Goal: Task Accomplishment & Management: Complete application form

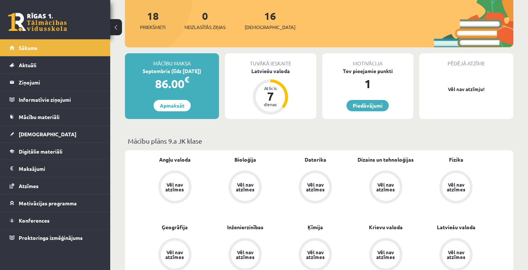
scroll to position [99, 0]
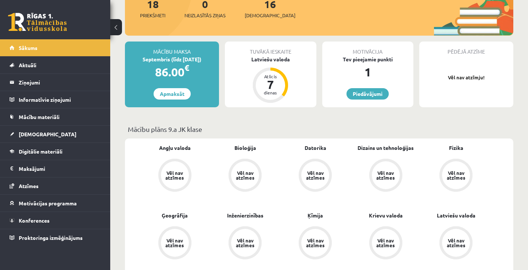
click at [185, 171] on div "Vēl nav atzīmes" at bounding box center [175, 175] width 28 height 28
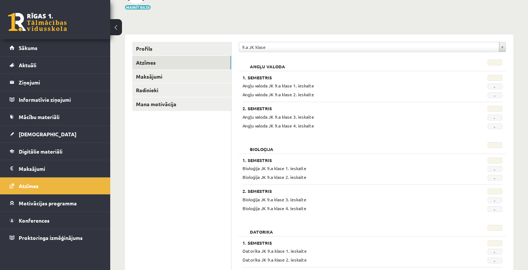
scroll to position [71, 0]
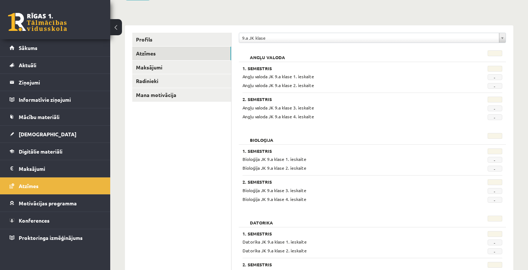
click at [248, 76] on span "Angļu valoda JK 9.a klase 1. ieskaite" at bounding box center [278, 76] width 72 height 6
click at [65, 53] on link "Sākums" at bounding box center [55, 47] width 91 height 17
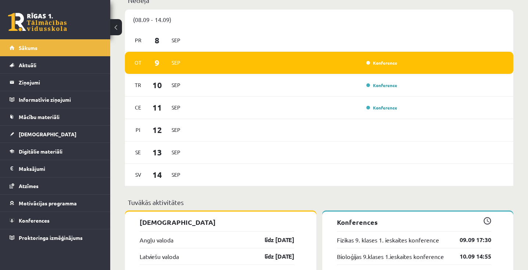
scroll to position [539, 0]
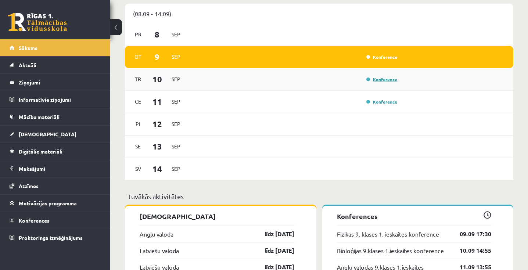
click at [368, 82] on link "Konference" at bounding box center [381, 79] width 31 height 6
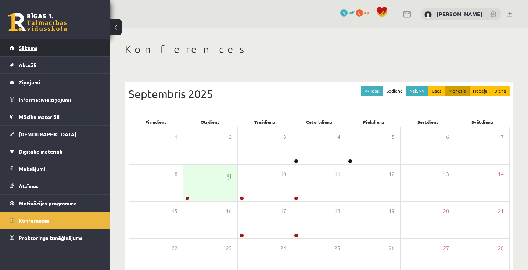
click at [72, 50] on link "Sākums" at bounding box center [55, 47] width 91 height 17
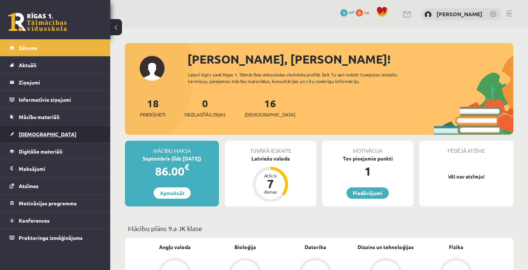
click at [71, 138] on link "[DEMOGRAPHIC_DATA]" at bounding box center [55, 134] width 91 height 17
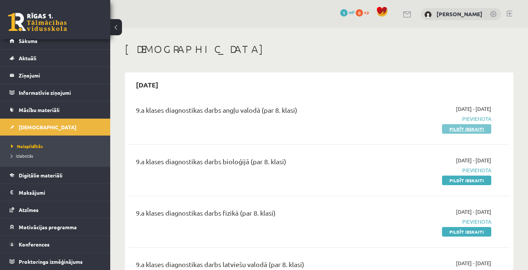
click at [449, 130] on link "Pildīt ieskaiti" at bounding box center [466, 129] width 49 height 10
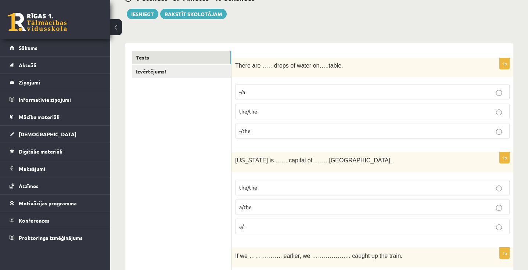
scroll to position [83, 0]
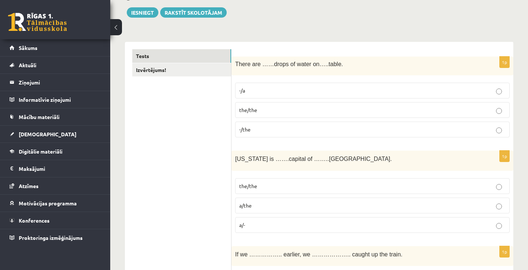
click at [495, 129] on p "-/the" at bounding box center [372, 130] width 266 height 8
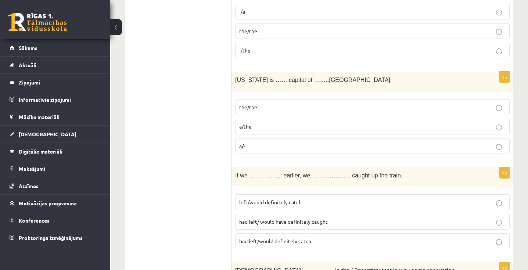
scroll to position [160, 0]
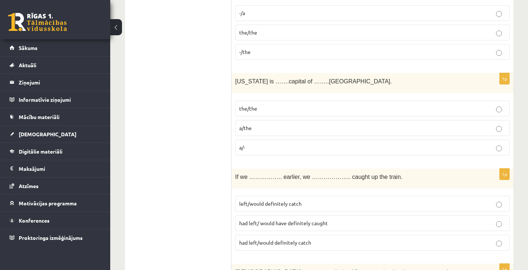
click at [488, 113] on label "the/the" at bounding box center [372, 109] width 274 height 16
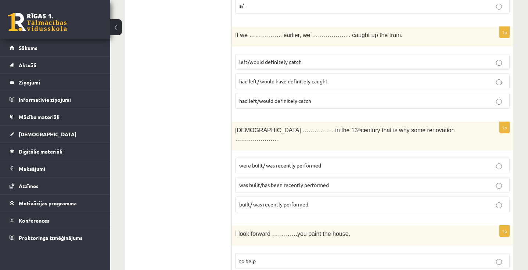
scroll to position [307, 0]
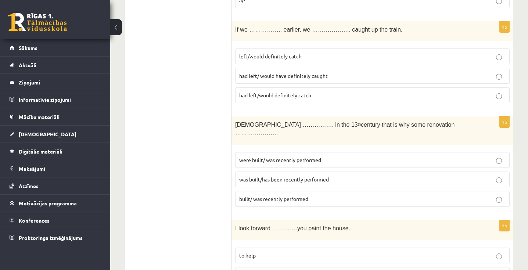
click at [331, 76] on p "had left/ would have definitely caught" at bounding box center [372, 76] width 266 height 8
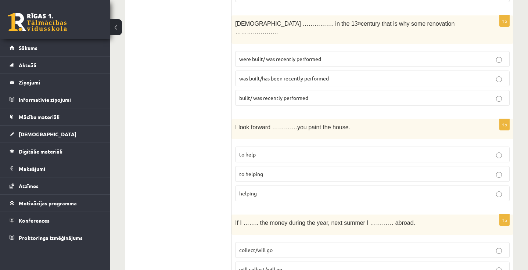
scroll to position [409, 0]
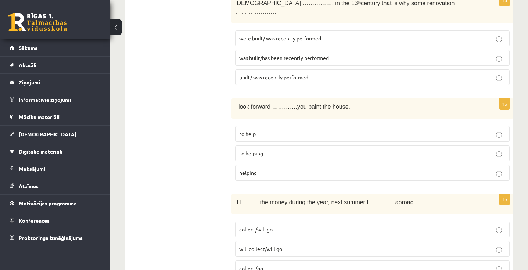
scroll to position [425, 0]
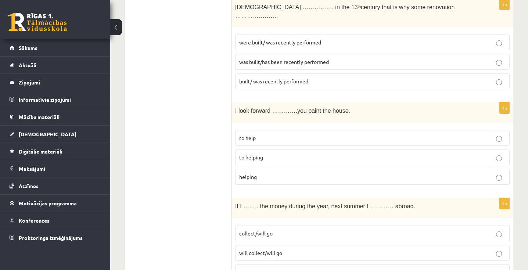
click at [341, 58] on p "was built/has been recently performed" at bounding box center [372, 62] width 266 height 8
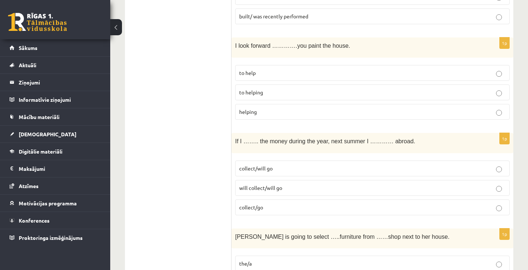
scroll to position [492, 0]
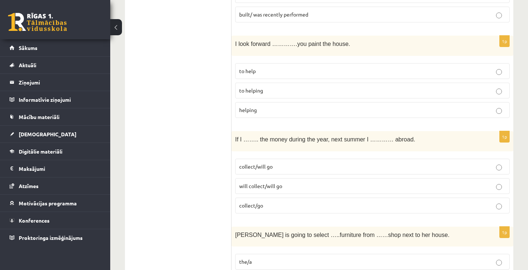
click at [273, 87] on p "to helping" at bounding box center [372, 91] width 266 height 8
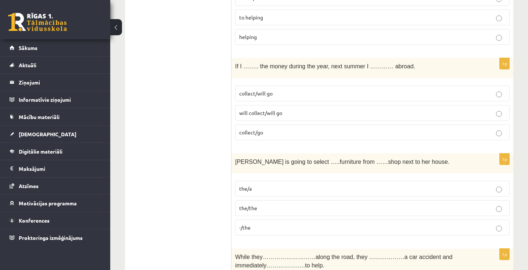
scroll to position [566, 0]
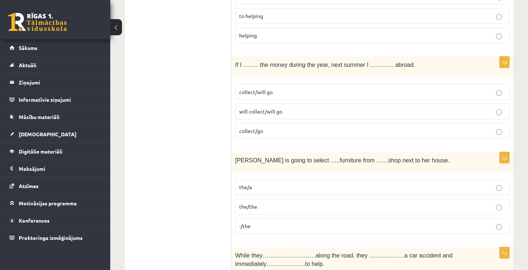
click at [273, 88] on p "collect/will go" at bounding box center [372, 92] width 266 height 8
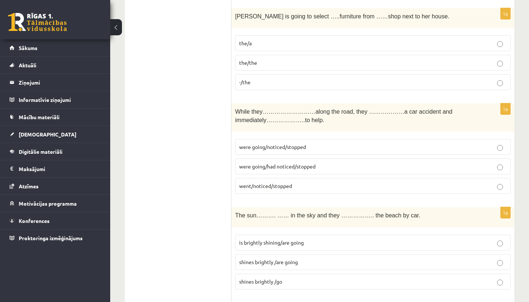
scroll to position [710, 0]
click at [252, 60] on span "the/the" at bounding box center [248, 63] width 18 height 7
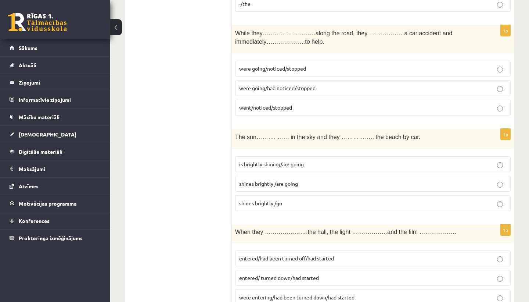
scroll to position [794, 0]
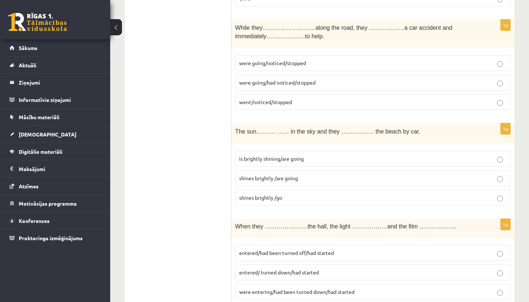
click at [284, 59] on span "were going/noticed/stopped" at bounding box center [272, 62] width 67 height 7
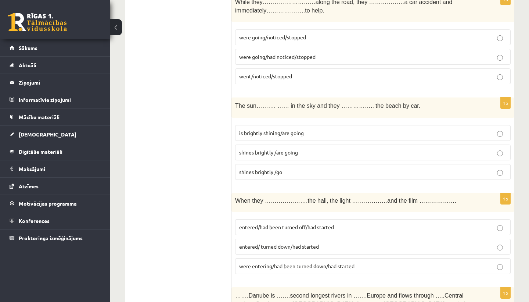
scroll to position [820, 0]
click at [305, 129] on p "is brightly shining/are going" at bounding box center [372, 133] width 267 height 8
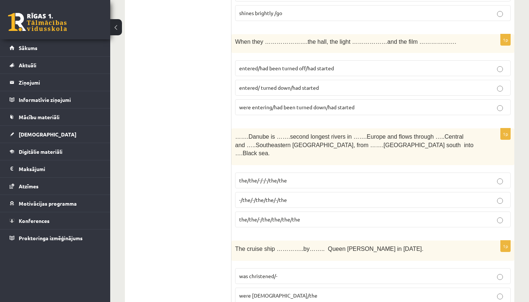
scroll to position [977, 0]
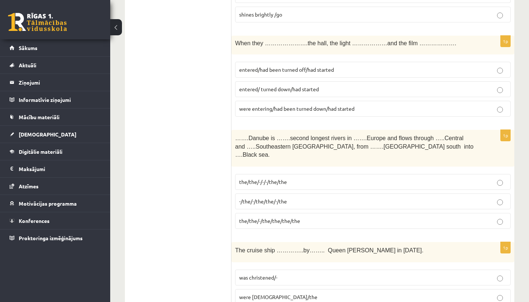
click at [336, 66] on p "entered/had been turned off/had started" at bounding box center [372, 70] width 267 height 8
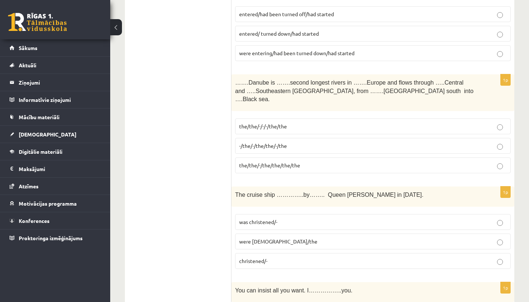
scroll to position [1049, 0]
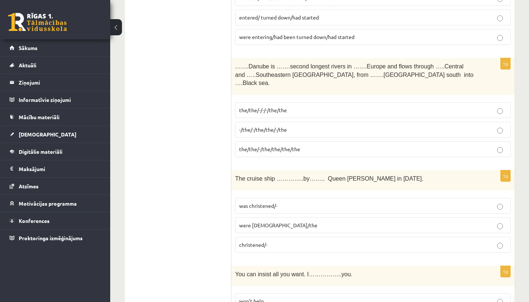
click at [324, 106] on p "the/the/-/-/-/the/the" at bounding box center [372, 110] width 267 height 8
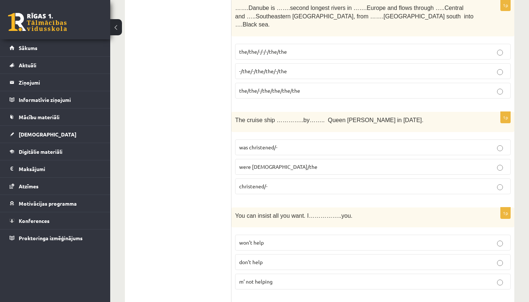
scroll to position [1109, 0]
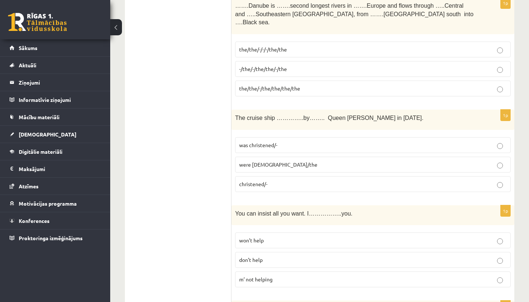
click at [295, 141] on p "was christened/-" at bounding box center [372, 145] width 267 height 8
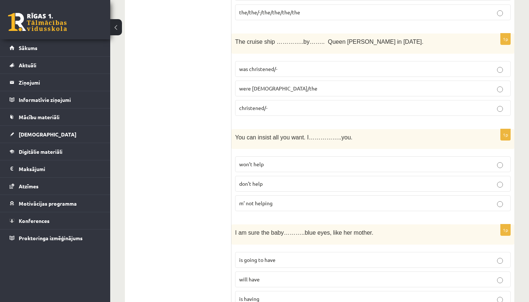
scroll to position [1191, 0]
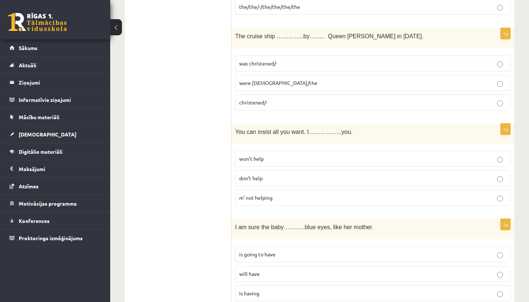
click at [272, 155] on p "won’t help" at bounding box center [372, 159] width 267 height 8
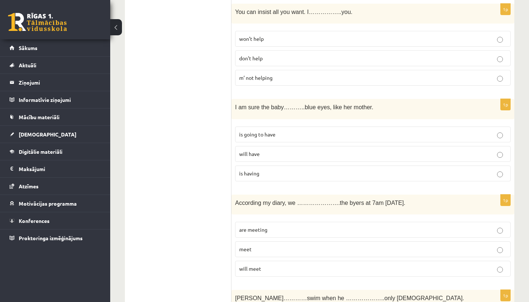
scroll to position [1320, 0]
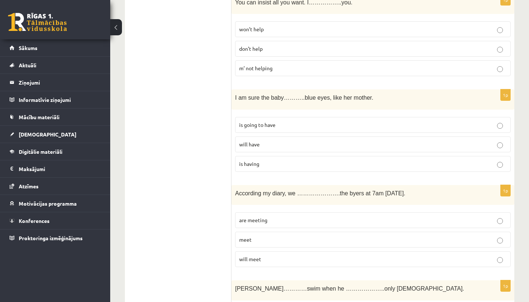
click at [270, 140] on p "will have" at bounding box center [372, 144] width 267 height 8
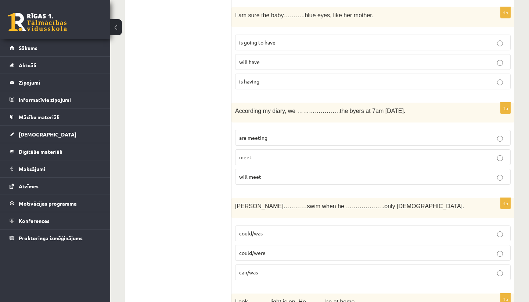
scroll to position [1413, 0]
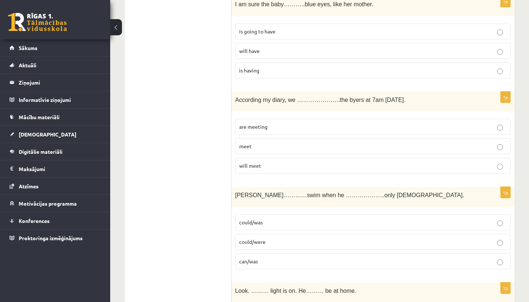
click at [273, 123] on p "are meeting" at bounding box center [372, 127] width 267 height 8
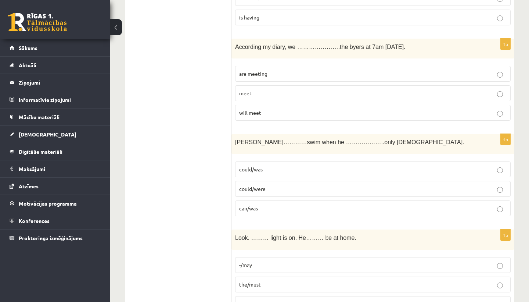
scroll to position [1478, 0]
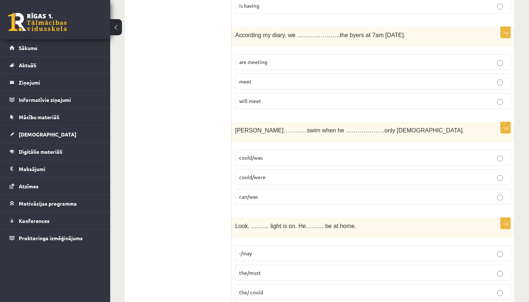
click at [272, 154] on p "could/was" at bounding box center [372, 158] width 267 height 8
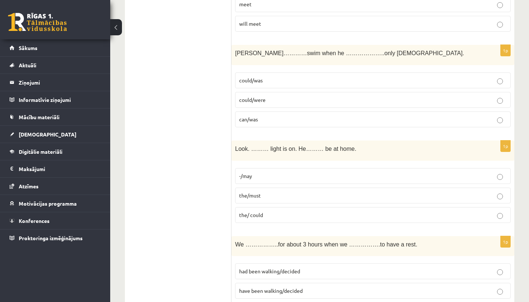
scroll to position [1583, 0]
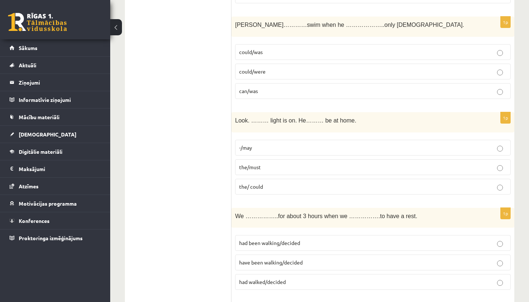
click at [271, 163] on p "the/must" at bounding box center [372, 167] width 267 height 8
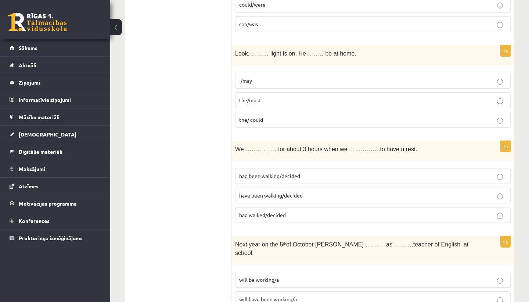
scroll to position [1650, 0]
click at [306, 172] on p "had been walking/decided" at bounding box center [372, 176] width 267 height 8
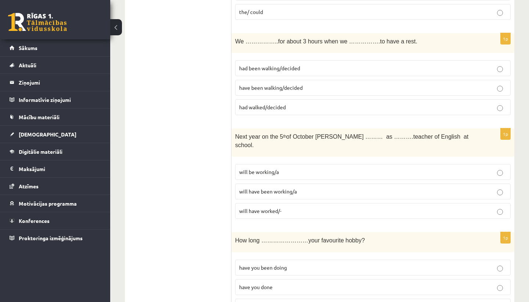
scroll to position [1763, 0]
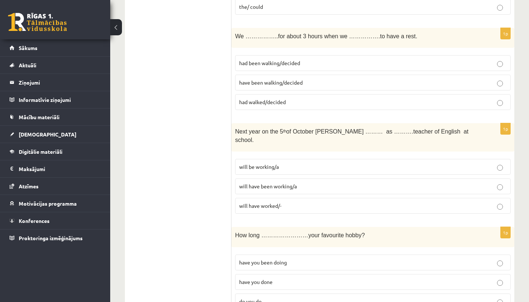
click at [291, 163] on p "will be working/a" at bounding box center [372, 167] width 267 height 8
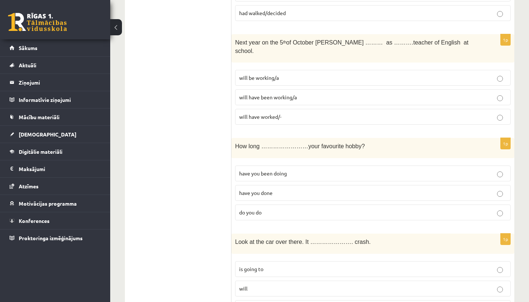
scroll to position [1852, 0]
click at [297, 169] on p "have you been doing" at bounding box center [372, 173] width 267 height 8
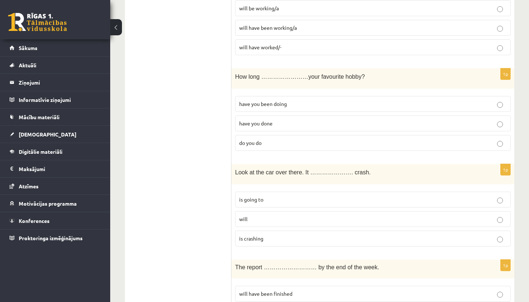
scroll to position [1923, 0]
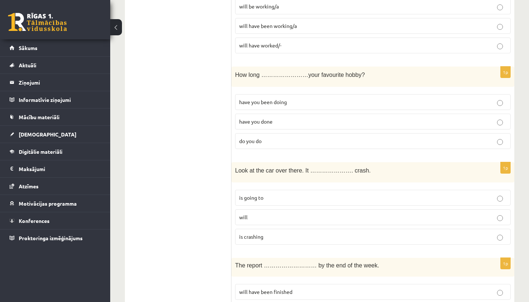
click at [277, 194] on p "is going to" at bounding box center [372, 198] width 267 height 8
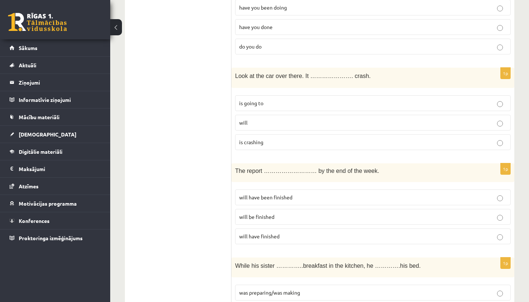
scroll to position [2018, 0]
click at [297, 192] on p "will have been finished" at bounding box center [372, 196] width 267 height 8
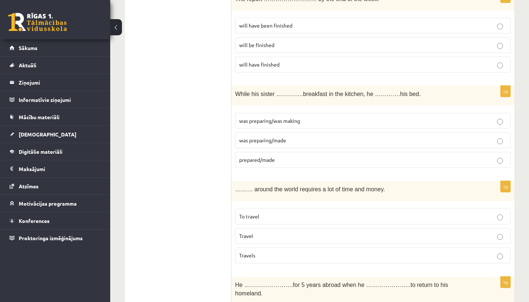
scroll to position [2191, 0]
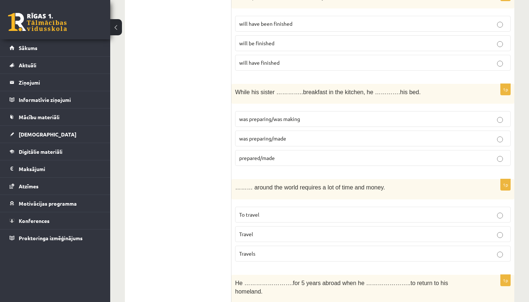
click at [320, 134] on p "was preparing/made" at bounding box center [372, 138] width 267 height 8
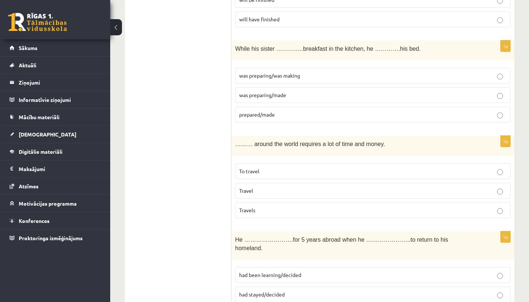
scroll to position [2234, 0]
click at [300, 167] on p "To travel" at bounding box center [372, 171] width 267 height 8
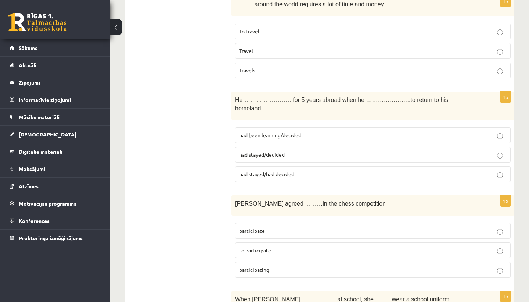
scroll to position [2375, 0]
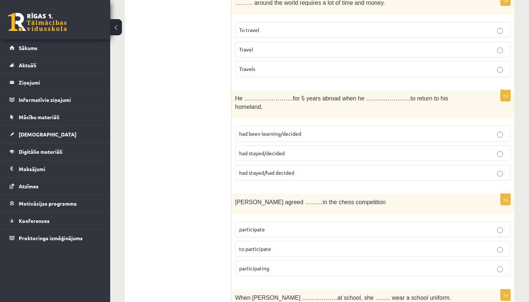
click at [303, 149] on p "had stayed/decided" at bounding box center [372, 153] width 267 height 8
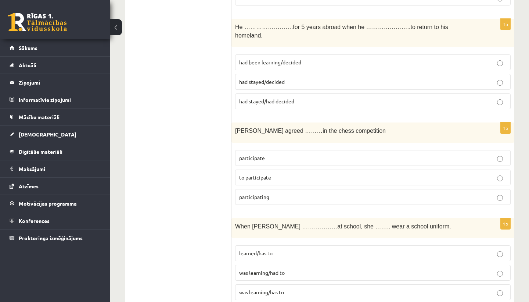
scroll to position [2449, 0]
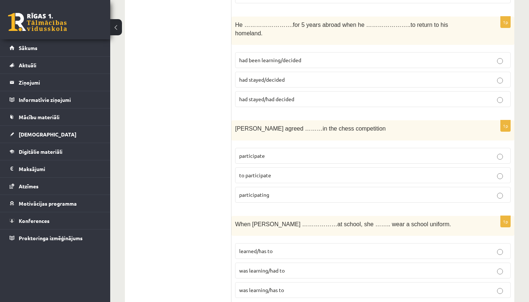
click at [284, 171] on p "to participate" at bounding box center [372, 175] width 267 height 8
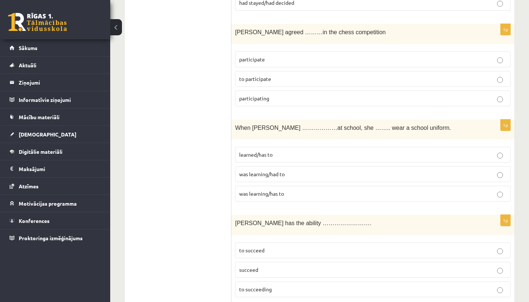
scroll to position [2544, 0]
click at [304, 170] on p "was learning/had to" at bounding box center [372, 174] width 267 height 8
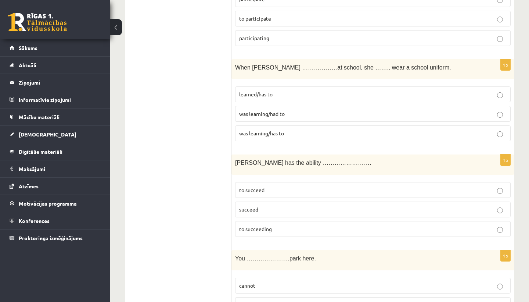
scroll to position [2620, 0]
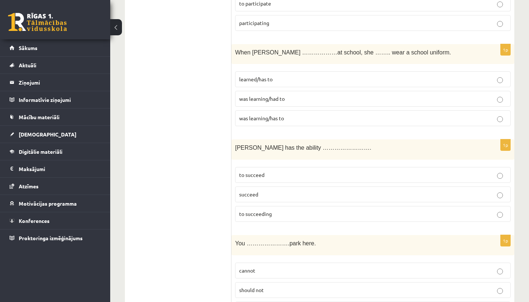
click at [283, 171] on p "to succeed" at bounding box center [372, 175] width 267 height 8
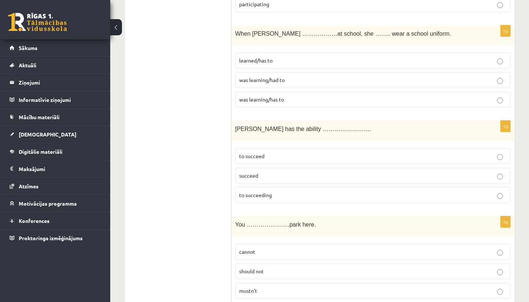
click at [279, 248] on p "cannot" at bounding box center [372, 252] width 267 height 8
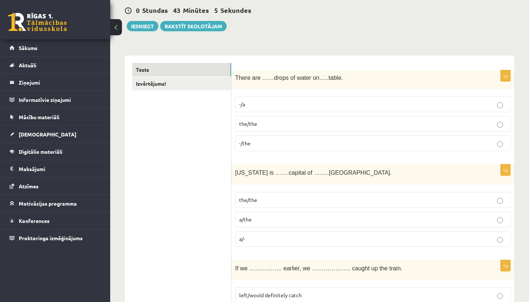
scroll to position [0, 0]
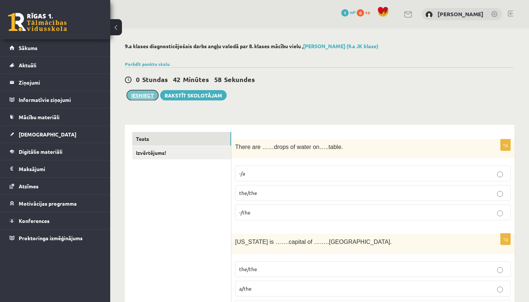
click at [149, 96] on button "Iesniegt" at bounding box center [143, 95] width 32 height 10
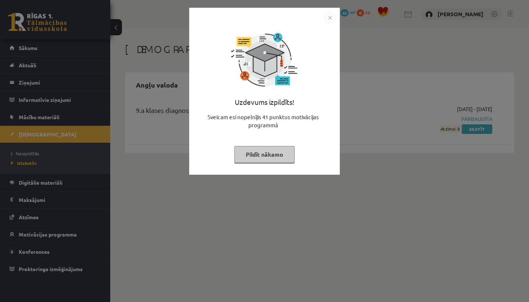
click at [330, 19] on img "Close" at bounding box center [329, 17] width 11 height 11
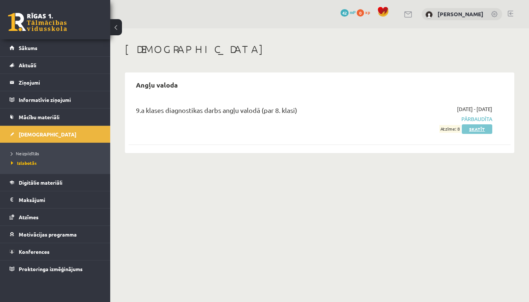
click at [480, 130] on link "Skatīt" at bounding box center [477, 129] width 30 height 10
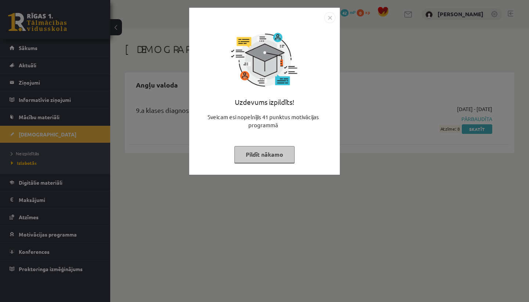
click at [264, 159] on button "Pildīt nākamo" at bounding box center [264, 154] width 60 height 17
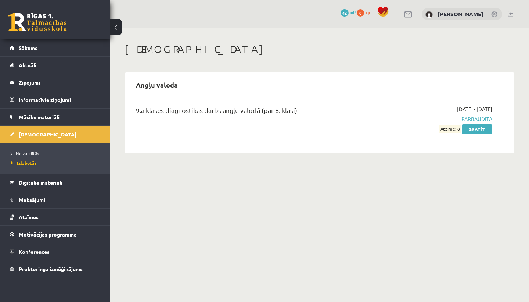
click at [35, 154] on span "Neizpildītās" at bounding box center [25, 153] width 28 height 6
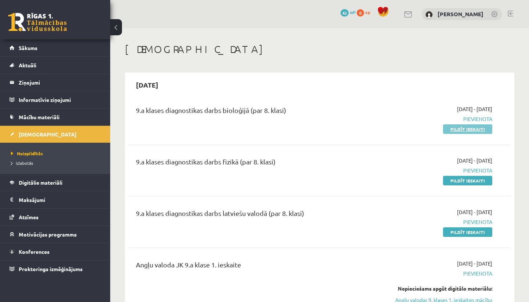
click at [462, 127] on link "Pildīt ieskaiti" at bounding box center [467, 129] width 49 height 10
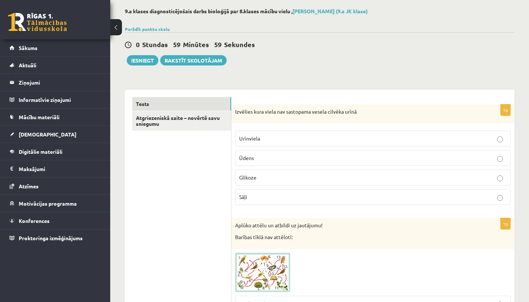
scroll to position [36, 0]
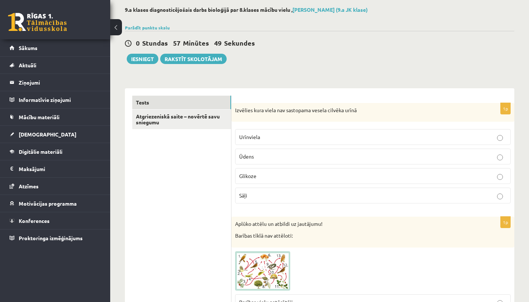
click at [267, 172] on p "Glikoze" at bounding box center [372, 176] width 267 height 8
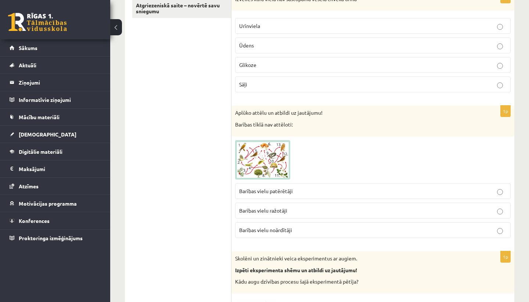
scroll to position [150, 0]
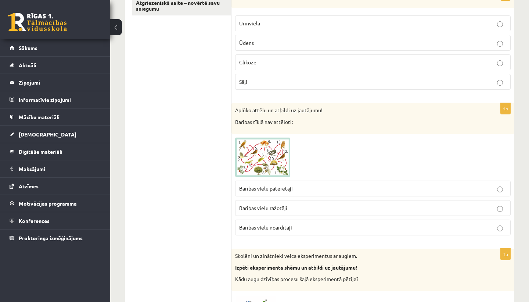
click at [264, 147] on img at bounding box center [262, 157] width 55 height 40
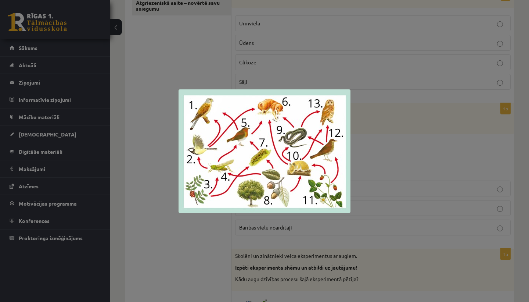
click at [465, 139] on div at bounding box center [264, 151] width 529 height 302
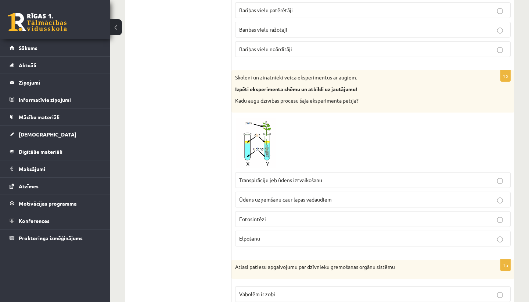
scroll to position [328, 0]
click at [265, 143] on img at bounding box center [262, 142] width 55 height 52
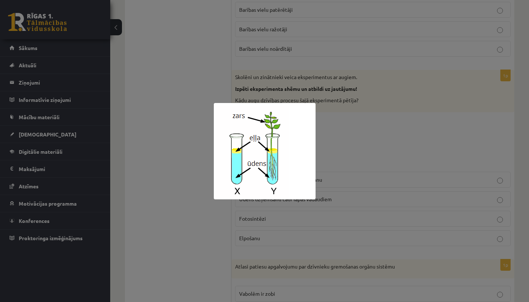
click at [416, 138] on div at bounding box center [264, 151] width 529 height 302
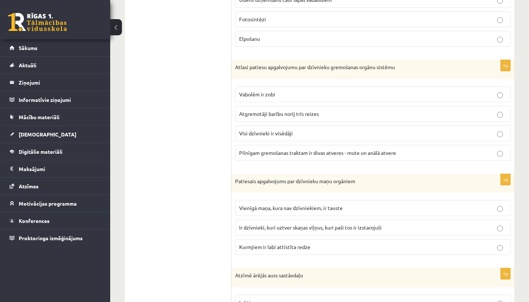
scroll to position [528, 0]
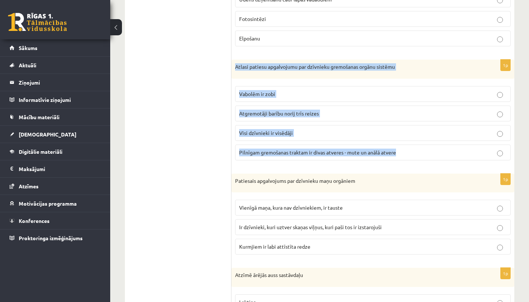
drag, startPoint x: 235, startPoint y: 64, endPoint x: 328, endPoint y: 159, distance: 132.7
click at [328, 159] on div "1p Atlasi patiesu apgalvojumu par dzīvnieku gremošanas orgānu sistēmu Vabolēm i…" at bounding box center [372, 112] width 283 height 107
copy div "Atlasi patiesu apgalvojumu par dzīvnieku gremošanas orgānu sistēmu Vabolēm ir z…"
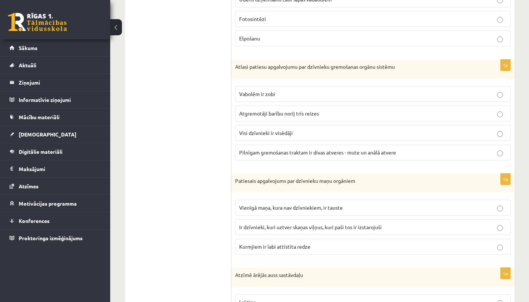
click at [494, 135] on p "Visi dzīvnieki ir visēdāji" at bounding box center [372, 133] width 267 height 8
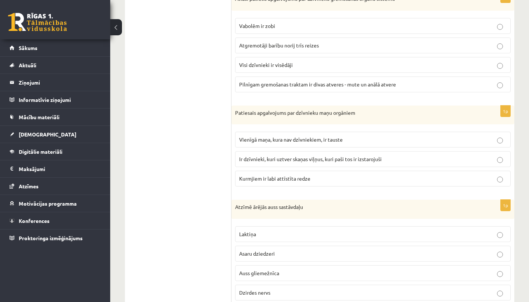
scroll to position [597, 0]
click at [414, 162] on label "Ir dzīvnieki, kuri uztver skaņas viļņus, kuri paši tos ir izstarojuši" at bounding box center [372, 158] width 275 height 16
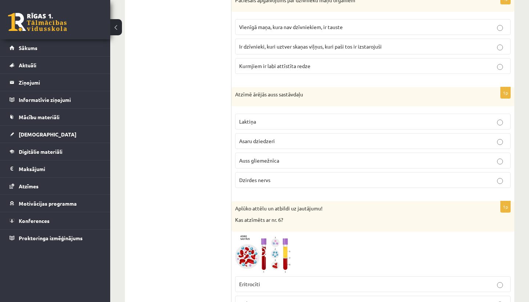
scroll to position [707, 0]
click at [414, 161] on p "Auss gliemežnīca" at bounding box center [372, 162] width 267 height 8
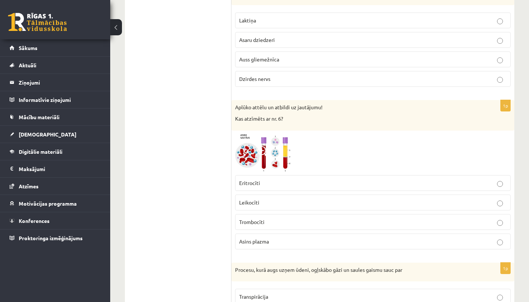
scroll to position [820, 0]
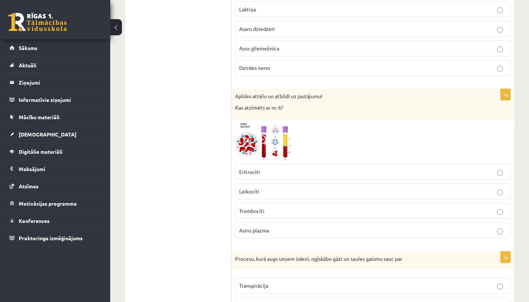
click at [264, 137] on span at bounding box center [263, 141] width 12 height 12
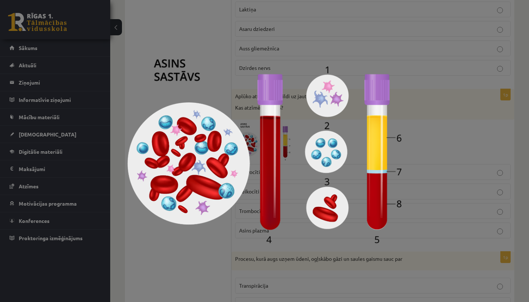
click at [469, 148] on div at bounding box center [264, 151] width 529 height 302
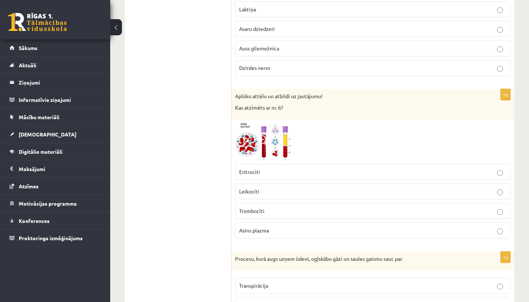
click at [469, 230] on p "Asins plazma" at bounding box center [372, 230] width 267 height 8
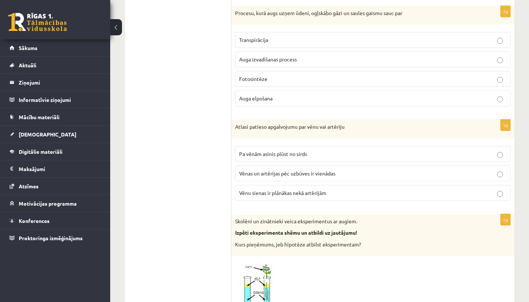
scroll to position [1064, 0]
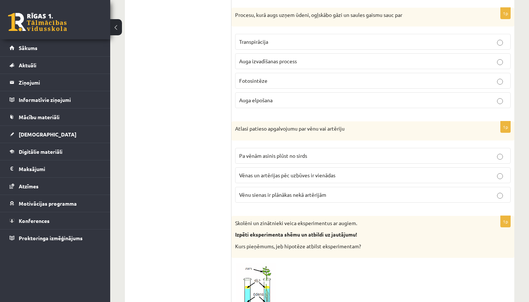
click at [401, 77] on p "Fotosintēze" at bounding box center [372, 81] width 267 height 8
click at [437, 192] on p "Vēnu sienas ir plānākas nekā artērijām" at bounding box center [372, 195] width 267 height 8
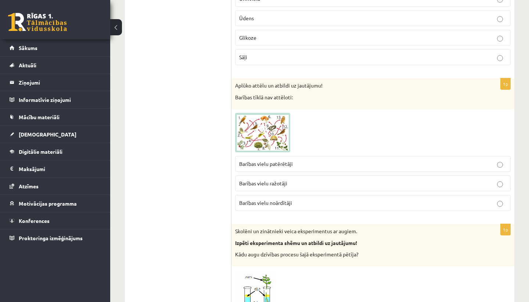
scroll to position [174, 0]
click at [437, 192] on label "Barības vielu ražotāji" at bounding box center [372, 184] width 275 height 16
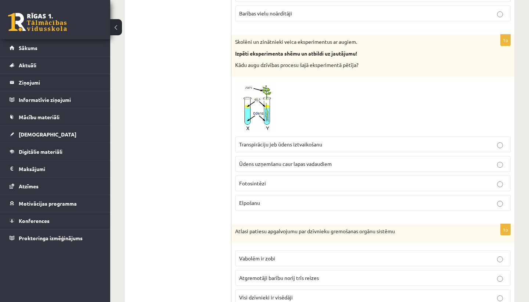
scroll to position [364, 0]
click at [432, 207] on label "Elpošanu" at bounding box center [372, 202] width 275 height 16
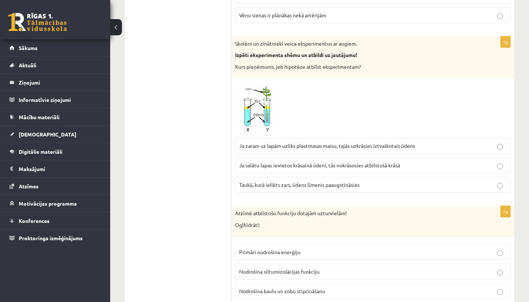
scroll to position [1249, 0]
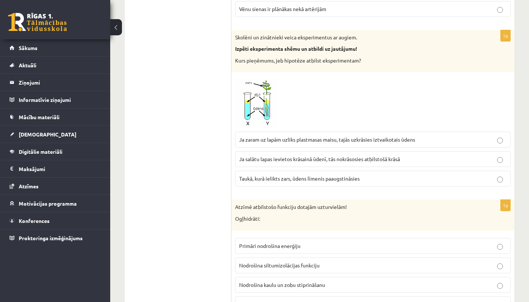
click at [440, 134] on label "Ja zaram uz lapām uzliks plastmasas maisu, tajās uzkrāsies iztvaikotais ūdens" at bounding box center [372, 139] width 275 height 16
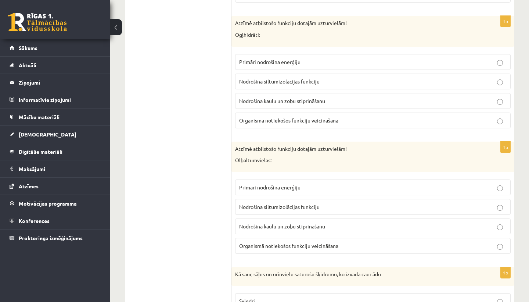
scroll to position [1431, 0]
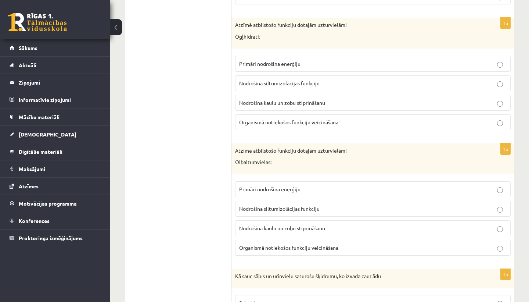
click at [369, 59] on label "Primāri nodrošina enerģiju" at bounding box center [372, 64] width 275 height 16
click at [344, 249] on p "Organismā notiekošos funkciju veicināšana" at bounding box center [372, 247] width 267 height 8
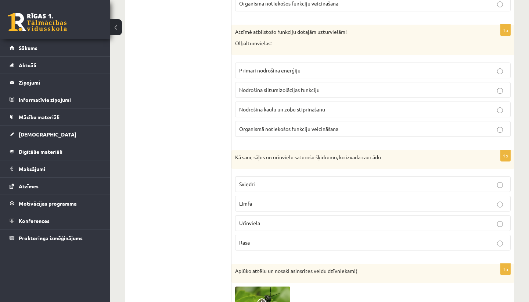
scroll to position [1572, 0]
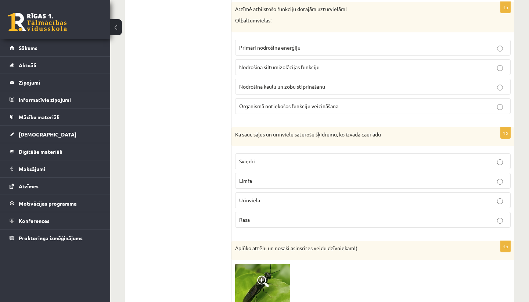
click at [387, 160] on p "Sviedri" at bounding box center [372, 161] width 267 height 8
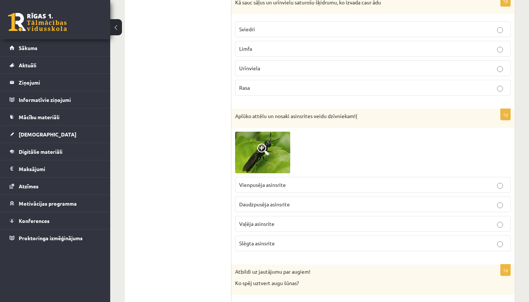
scroll to position [1720, 0]
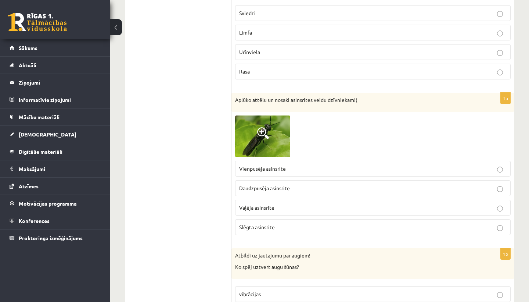
click at [264, 134] on span at bounding box center [263, 133] width 12 height 12
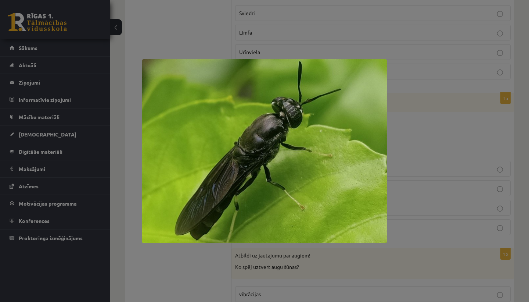
click at [259, 149] on img at bounding box center [264, 151] width 245 height 184
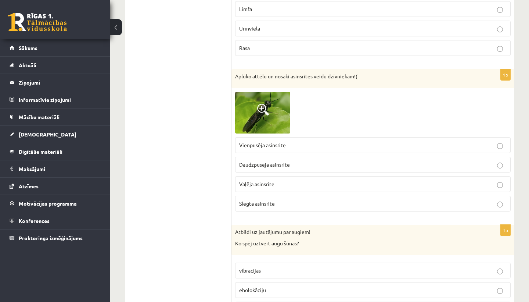
scroll to position [1745, 0]
click at [374, 149] on label "Vienpusēja asinsrite" at bounding box center [372, 144] width 275 height 16
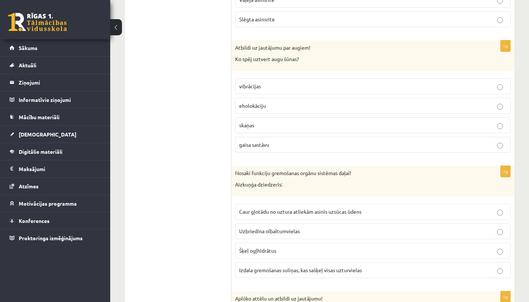
scroll to position [1931, 0]
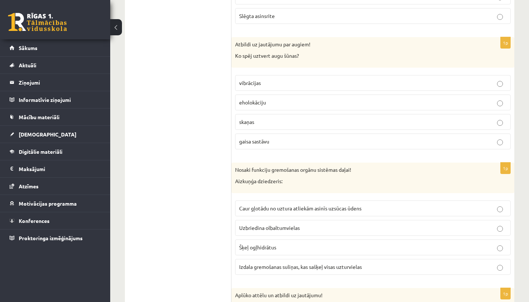
click at [376, 141] on p "gaisa sastāvu" at bounding box center [372, 141] width 267 height 8
click at [377, 267] on p "Izdala gremošanas suliņas, kas sašķeļ visas uzturvielas" at bounding box center [372, 267] width 267 height 8
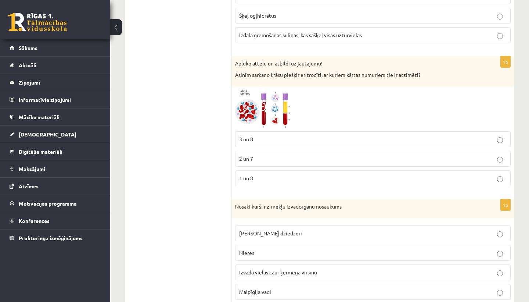
scroll to position [2168, 0]
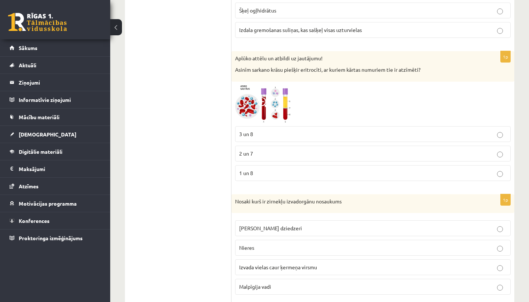
click at [270, 111] on img at bounding box center [262, 103] width 55 height 37
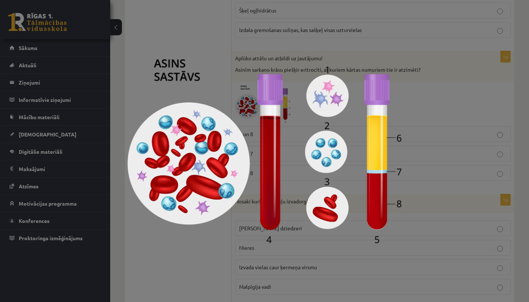
click at [479, 93] on div at bounding box center [264, 151] width 529 height 302
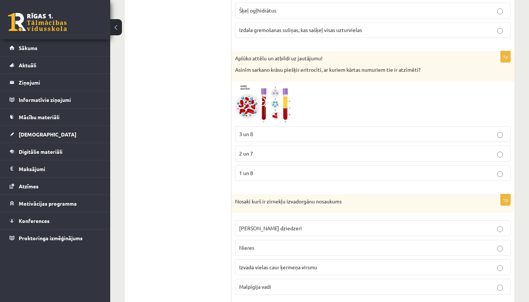
click at [364, 133] on p "3 un 8" at bounding box center [372, 134] width 267 height 8
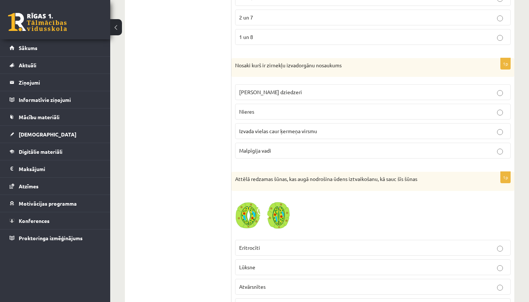
scroll to position [2304, 0]
click at [325, 146] on p "Malpīgija vadi" at bounding box center [372, 150] width 267 height 8
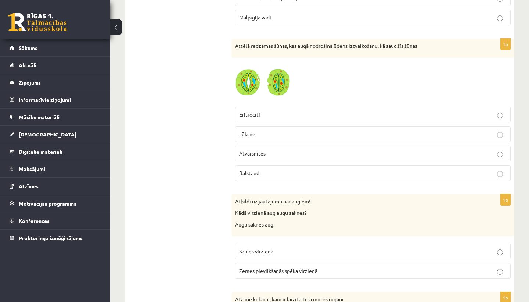
scroll to position [2417, 0]
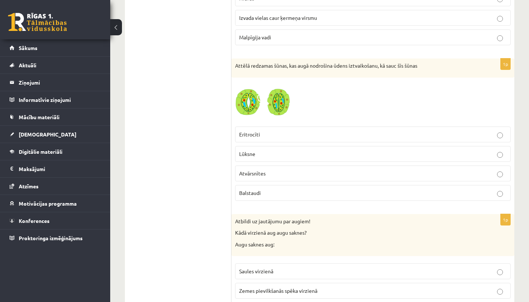
click at [279, 105] on img at bounding box center [262, 102] width 55 height 42
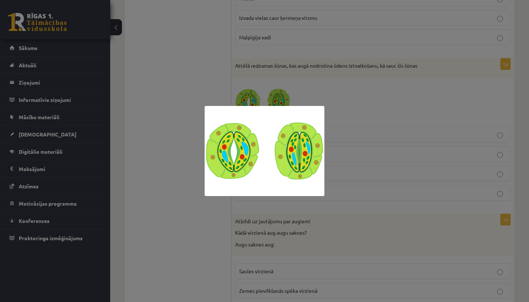
click at [310, 91] on div at bounding box center [264, 151] width 529 height 302
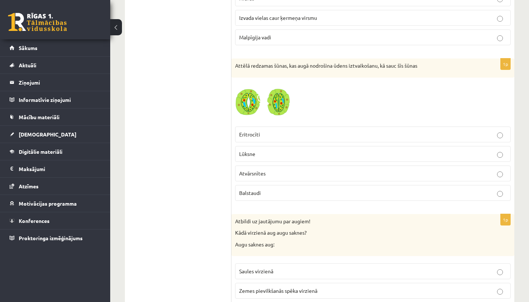
click at [270, 171] on p "Atvārsnītes" at bounding box center [372, 173] width 267 height 8
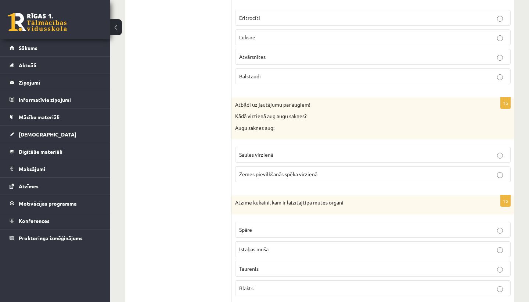
scroll to position [2535, 0]
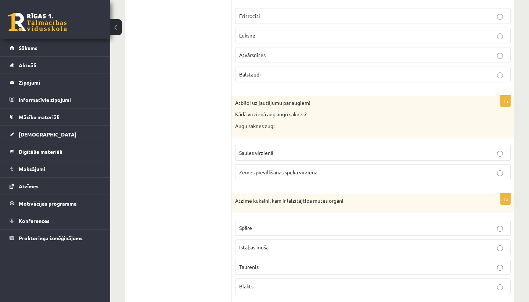
click at [343, 173] on p "Zemes pievilkšanās spēka virzienā" at bounding box center [372, 172] width 267 height 8
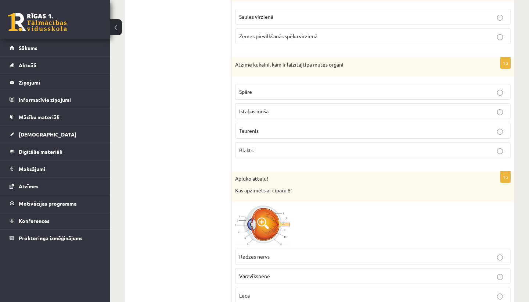
scroll to position [2676, 0]
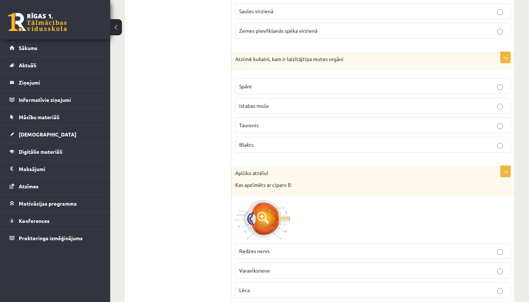
click at [344, 126] on p "Taurenis" at bounding box center [372, 125] width 267 height 8
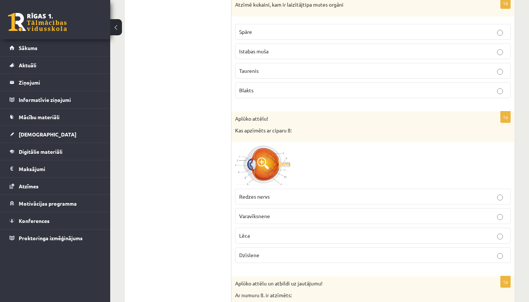
scroll to position [2756, 0]
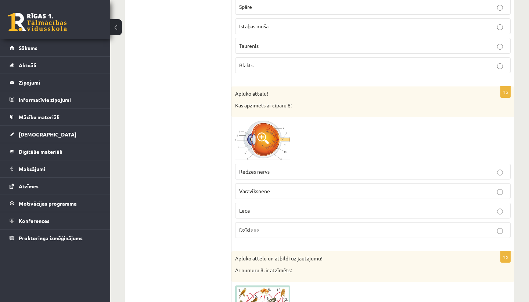
click at [277, 137] on img at bounding box center [262, 139] width 55 height 39
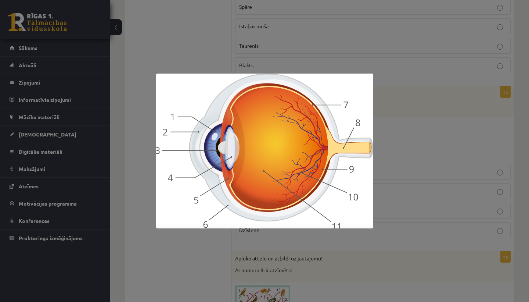
click at [422, 126] on div at bounding box center [264, 151] width 529 height 302
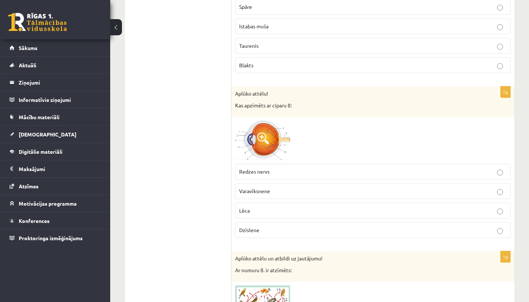
click at [266, 134] on span at bounding box center [263, 138] width 12 height 12
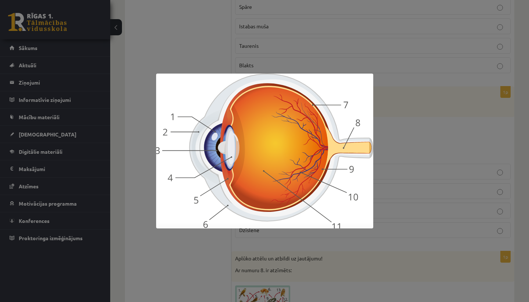
click at [427, 144] on div at bounding box center [264, 151] width 529 height 302
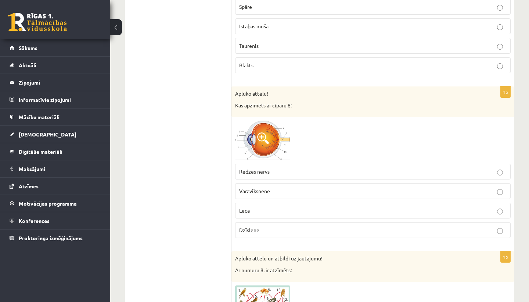
click at [320, 170] on p "Redzes nervs" at bounding box center [372, 171] width 267 height 8
click at [262, 130] on img at bounding box center [262, 139] width 55 height 39
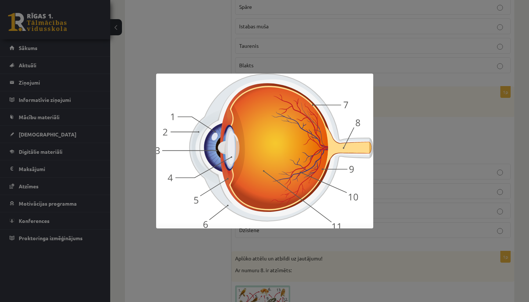
click at [379, 122] on div at bounding box center [264, 151] width 529 height 302
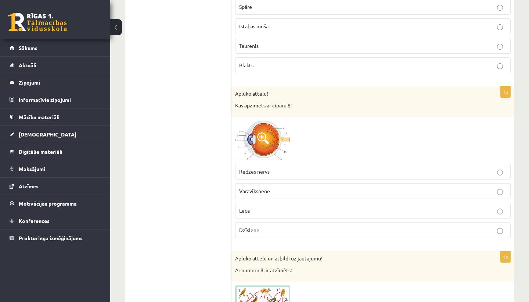
click at [261, 226] on p "Dzīslene" at bounding box center [372, 230] width 267 height 8
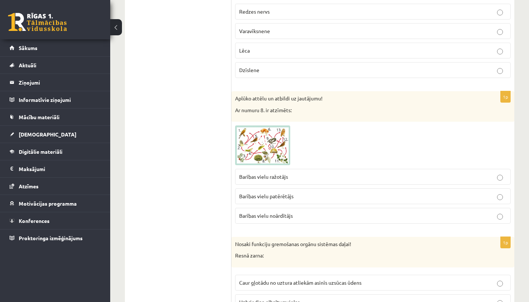
scroll to position [2917, 0]
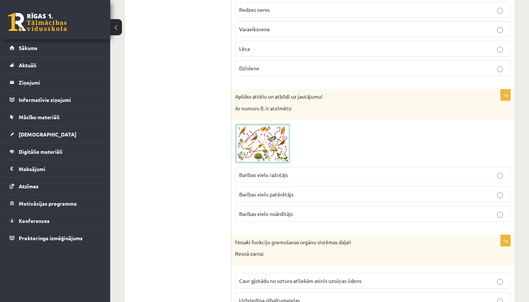
click at [265, 152] on img at bounding box center [262, 143] width 55 height 40
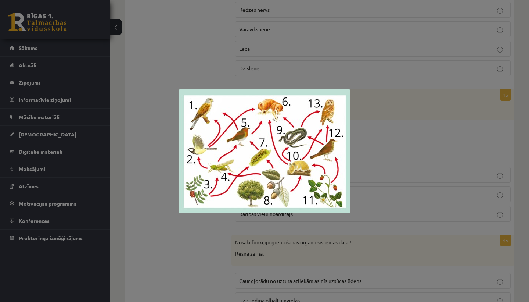
click at [383, 136] on div at bounding box center [264, 151] width 529 height 302
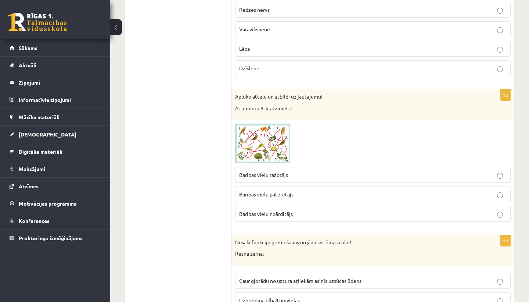
click at [315, 174] on p "Barības vielu ražotājs" at bounding box center [372, 175] width 267 height 8
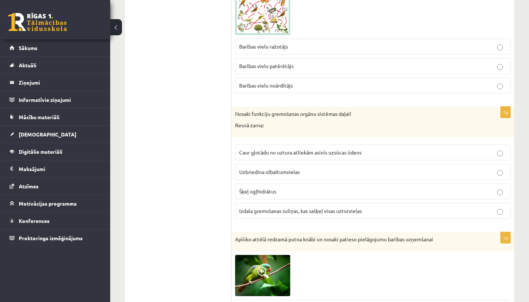
scroll to position [3050, 0]
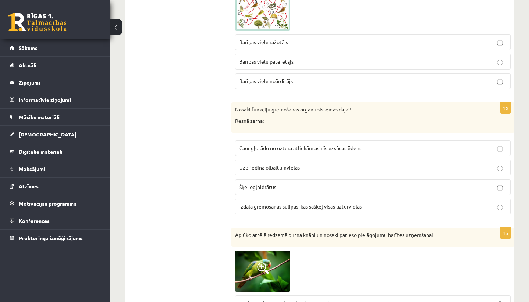
click at [364, 151] on p "Caur gļotādu no uztura atliekām asinīs uzsūcas ūdens" at bounding box center [372, 148] width 267 height 8
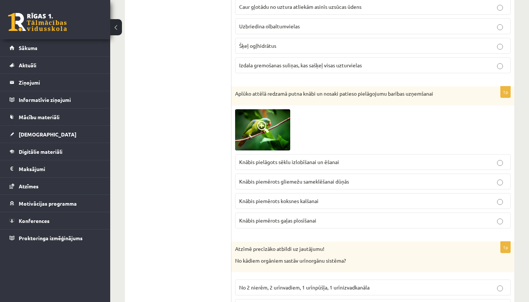
scroll to position [3190, 0]
click at [271, 122] on img at bounding box center [262, 129] width 55 height 41
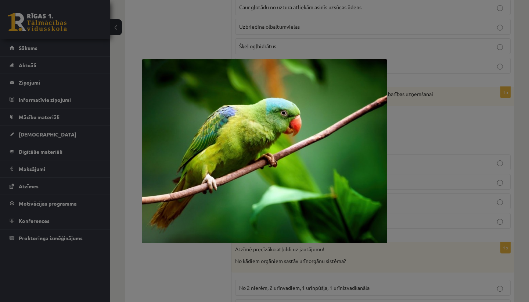
click at [418, 123] on div at bounding box center [264, 151] width 529 height 302
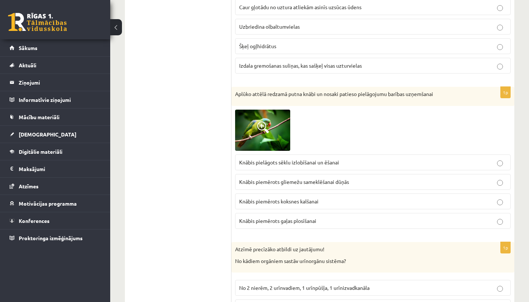
click at [377, 163] on p "Knābis pielāgots sēklu izlobīšanai un ēšanai" at bounding box center [372, 162] width 267 height 8
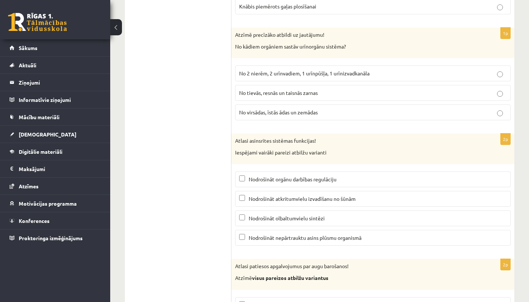
scroll to position [3404, 0]
click at [360, 73] on span "No 2 nierēm, 2 urīnvadiem, 1 urīnpūšļa, 1 urīnizvadkanāla" at bounding box center [304, 73] width 130 height 7
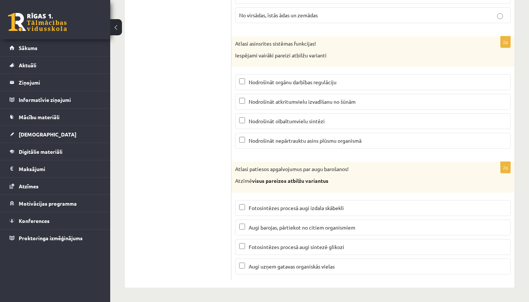
scroll to position [3502, 0]
click at [348, 138] on span "Nodrošināt nepārtrauktu asins plūsmu organismā" at bounding box center [305, 140] width 113 height 7
click at [351, 101] on span "Nodrošināt atkritumvielu izvadīšanu no šūnām" at bounding box center [302, 101] width 107 height 7
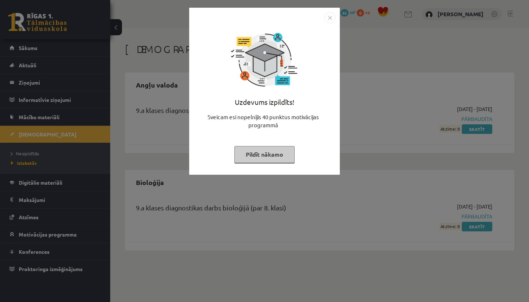
click at [330, 16] on img "Close" at bounding box center [329, 17] width 11 height 11
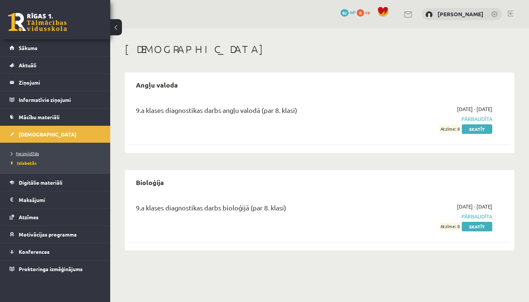
click at [39, 150] on link "Neizpildītās" at bounding box center [57, 153] width 92 height 7
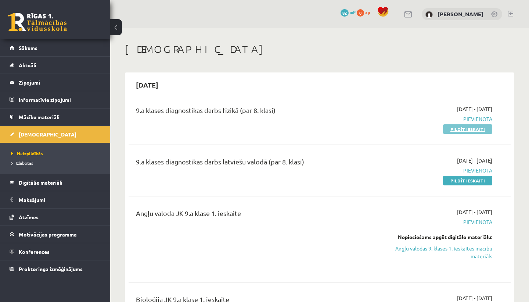
click at [475, 128] on link "Pildīt ieskaiti" at bounding box center [467, 129] width 49 height 10
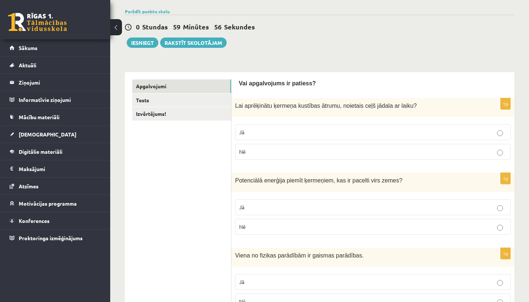
scroll to position [55, 0]
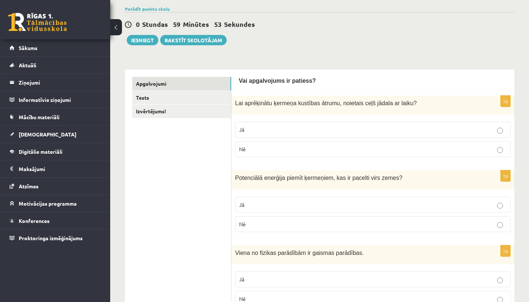
click at [116, 29] on button at bounding box center [116, 27] width 12 height 16
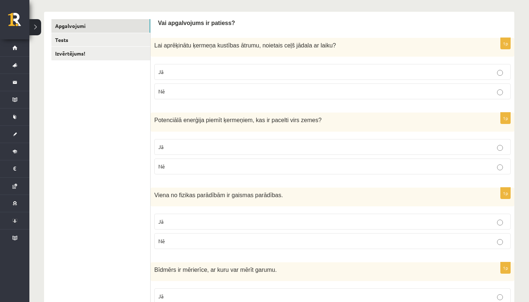
scroll to position [126, 0]
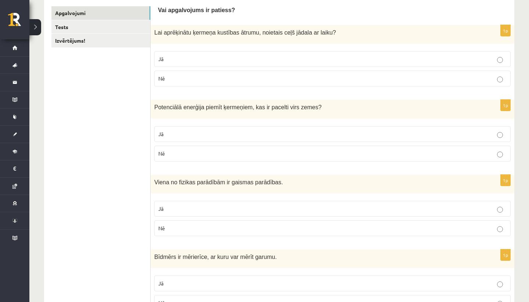
click at [248, 60] on p "Jā" at bounding box center [332, 59] width 348 height 8
click at [246, 129] on label "Jā" at bounding box center [332, 134] width 356 height 16
click at [241, 201] on label "Jā" at bounding box center [332, 209] width 356 height 16
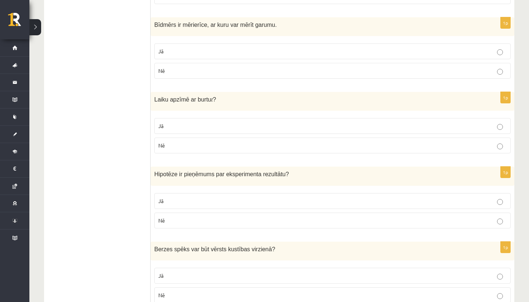
scroll to position [357, 0]
click at [221, 55] on p "Jā" at bounding box center [332, 52] width 348 height 8
click at [220, 116] on fieldset "Jā Nē" at bounding box center [332, 135] width 356 height 41
click at [222, 129] on p "Jā" at bounding box center [332, 127] width 348 height 8
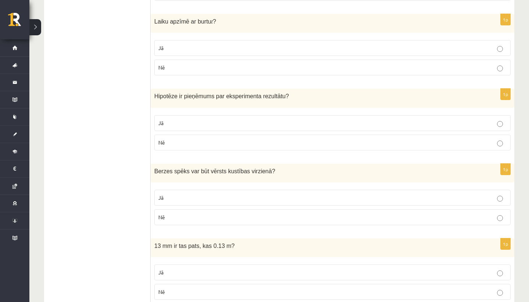
scroll to position [435, 0]
click at [228, 122] on p "Jā" at bounding box center [332, 123] width 348 height 8
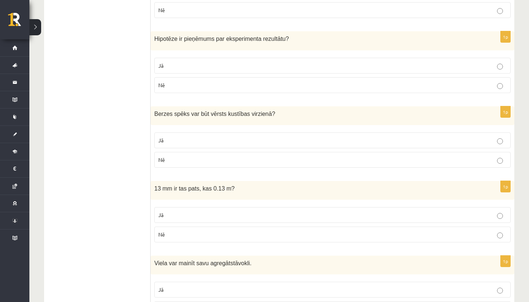
scroll to position [493, 0]
click at [221, 159] on p "Nē" at bounding box center [332, 159] width 348 height 8
click at [201, 237] on p "Nē" at bounding box center [332, 234] width 348 height 8
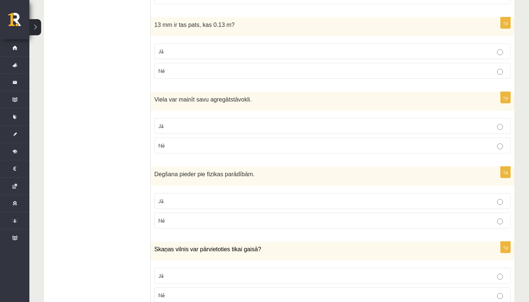
scroll to position [722, 0]
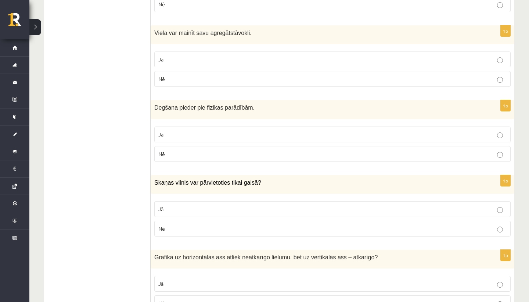
click at [239, 59] on p "Jā" at bounding box center [332, 59] width 348 height 8
click at [214, 160] on label "Nē" at bounding box center [332, 154] width 356 height 16
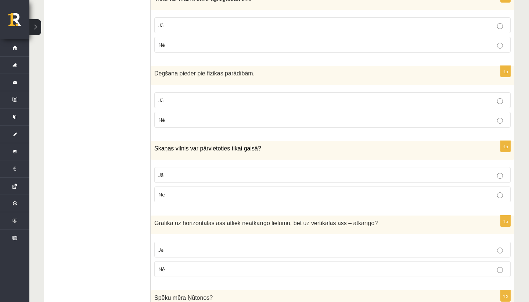
scroll to position [758, 0]
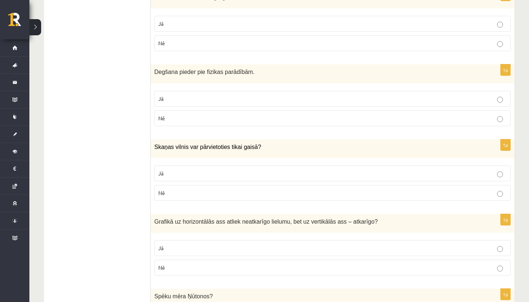
click at [206, 191] on p "Nē" at bounding box center [332, 193] width 348 height 8
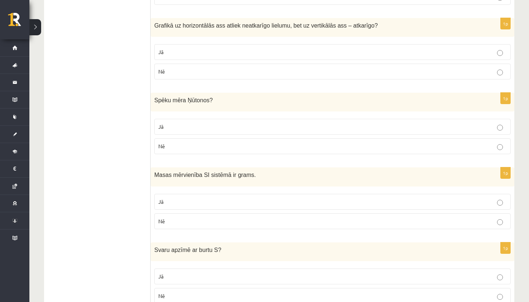
scroll to position [956, 0]
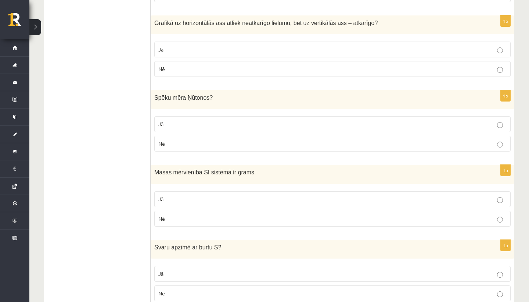
click at [235, 128] on label "Jā" at bounding box center [332, 124] width 356 height 16
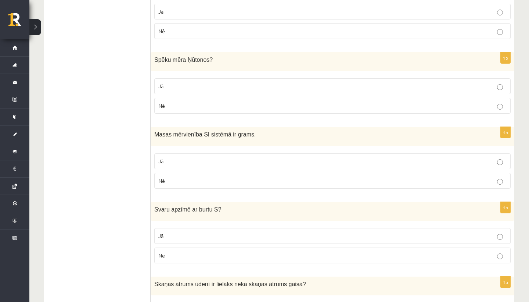
scroll to position [998, 0]
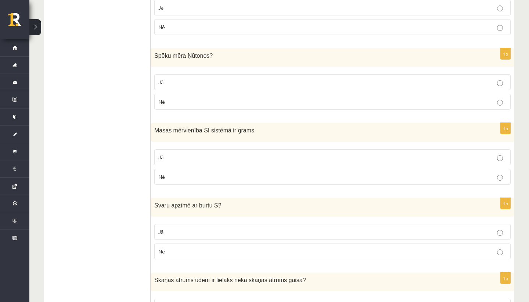
click at [234, 174] on p "Nē" at bounding box center [332, 177] width 348 height 8
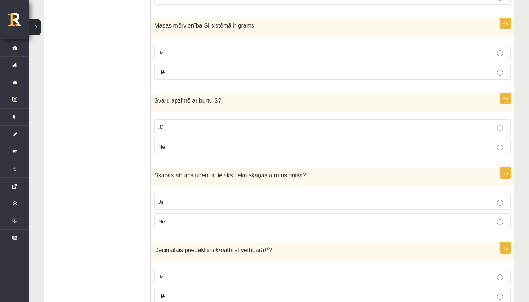
scroll to position [1103, 0]
click at [234, 144] on p "Nē" at bounding box center [332, 146] width 348 height 8
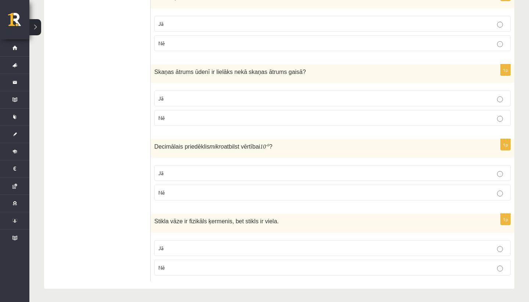
scroll to position [1208, 0]
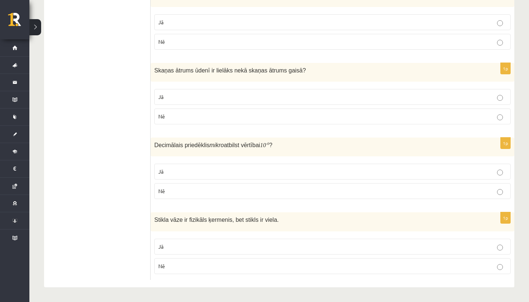
click at [238, 95] on p "Jā" at bounding box center [332, 97] width 348 height 8
click at [218, 250] on p "Jā" at bounding box center [332, 246] width 348 height 8
click at [230, 171] on p "Jā" at bounding box center [332, 171] width 348 height 8
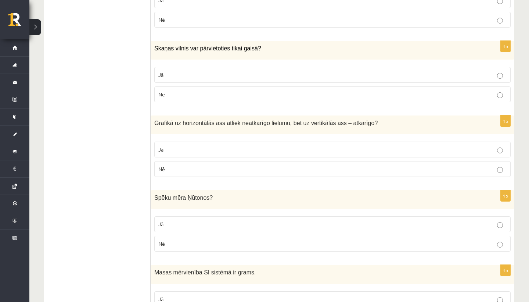
scroll to position [854, 0]
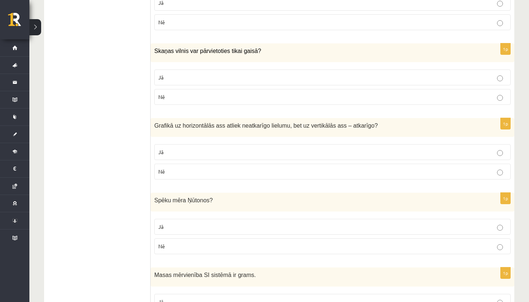
click at [231, 173] on p "Nē" at bounding box center [332, 171] width 348 height 8
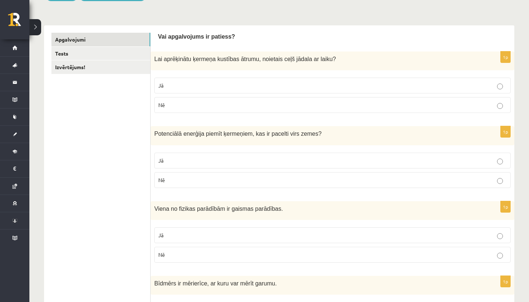
scroll to position [0, 0]
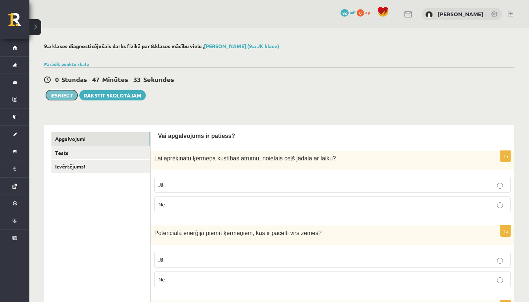
click at [71, 92] on button "Iesniegt" at bounding box center [62, 95] width 32 height 10
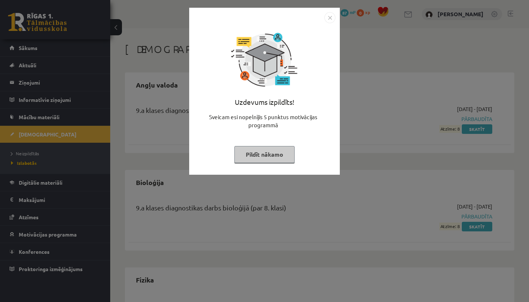
click at [331, 19] on img "Close" at bounding box center [329, 17] width 11 height 11
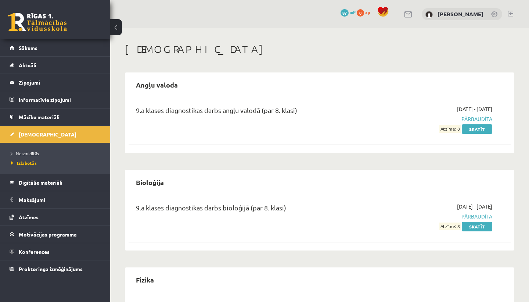
click at [56, 148] on li "Neizpildītās" at bounding box center [57, 153] width 92 height 10
click at [38, 153] on span "Neizpildītās" at bounding box center [27, 153] width 32 height 6
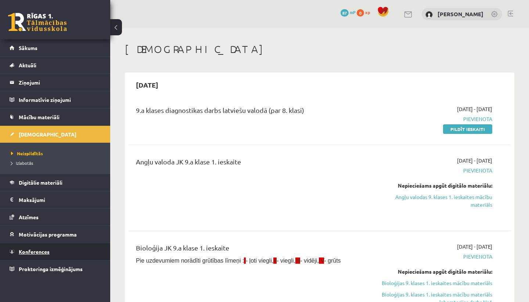
click at [82, 253] on link "Konferences" at bounding box center [55, 251] width 91 height 17
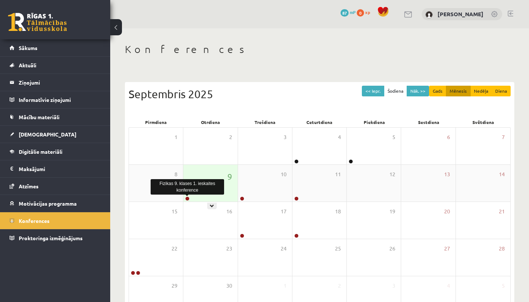
click at [187, 198] on link at bounding box center [187, 198] width 4 height 4
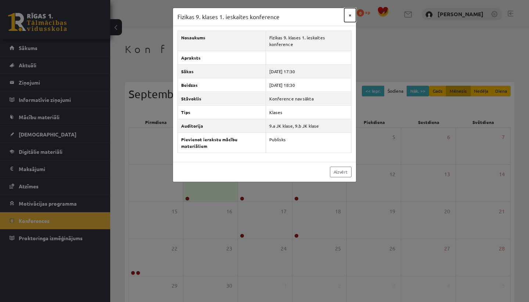
click at [349, 16] on button "×" at bounding box center [350, 15] width 12 height 14
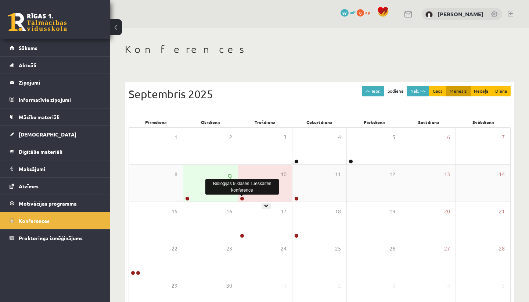
click at [242, 199] on link at bounding box center [242, 198] width 4 height 4
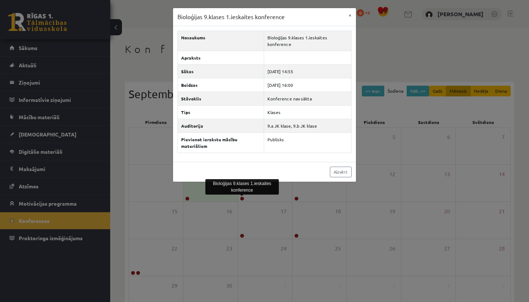
click at [375, 35] on div "Bioloģijas 9.klases 1.ieskaites konference × Nosaukums Bioloģijas 9.klases 1.ie…" at bounding box center [264, 151] width 529 height 302
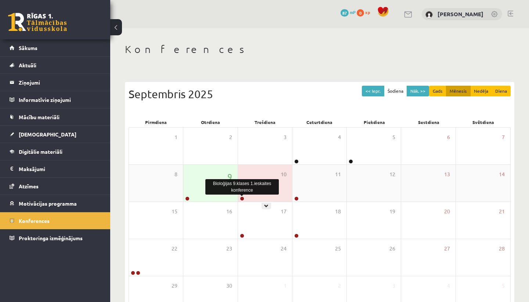
click at [242, 198] on link at bounding box center [242, 198] width 4 height 4
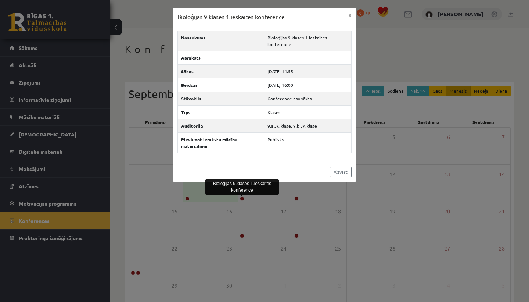
click at [417, 53] on div "Bioloģijas 9.klases 1.ieskaites konference × Nosaukums Bioloģijas 9.klases 1.ie…" at bounding box center [264, 151] width 529 height 302
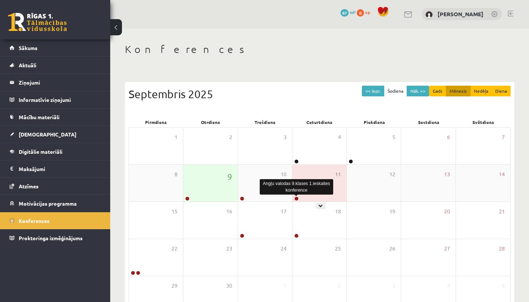
click at [297, 198] on link at bounding box center [296, 198] width 4 height 4
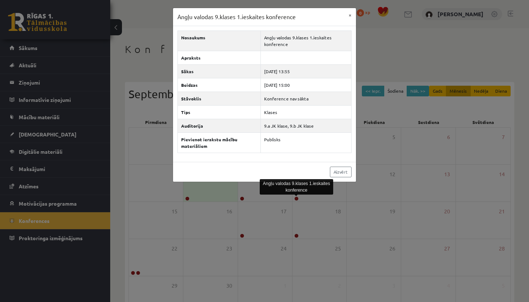
click at [419, 25] on div "Angļu valodas 9.klases 1.ieskaites konference × Nosaukums Angļu valodas 9.klase…" at bounding box center [264, 151] width 529 height 302
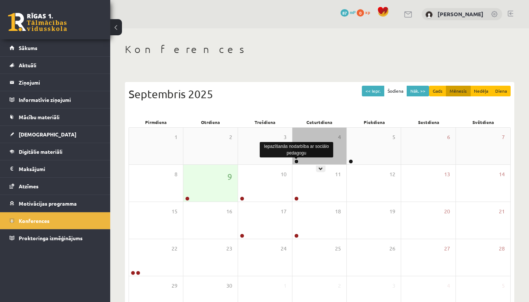
click at [296, 160] on link at bounding box center [296, 161] width 4 height 4
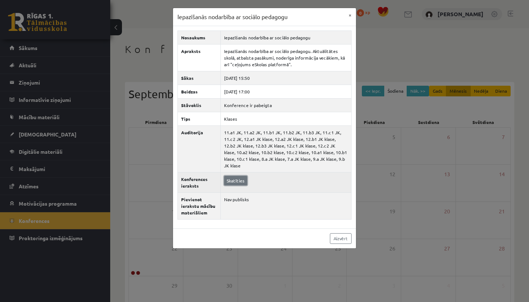
click at [230, 176] on link "Skatīties" at bounding box center [235, 181] width 23 height 10
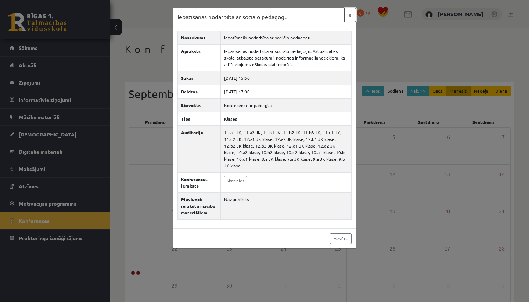
click at [349, 17] on button "×" at bounding box center [350, 15] width 12 height 14
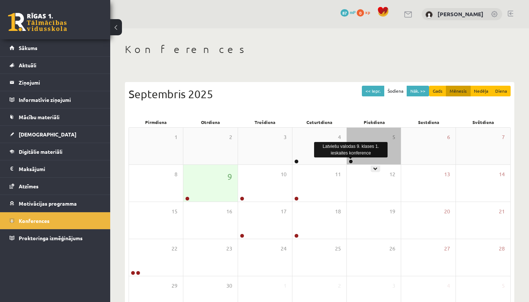
click at [351, 160] on link at bounding box center [351, 161] width 4 height 4
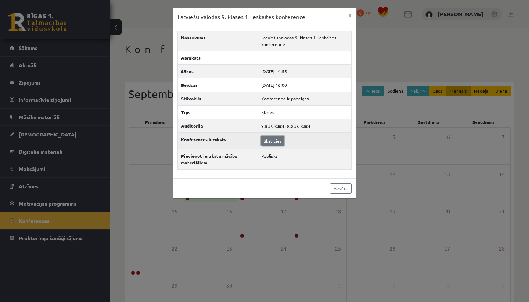
click at [273, 141] on link "Skatīties" at bounding box center [272, 141] width 23 height 10
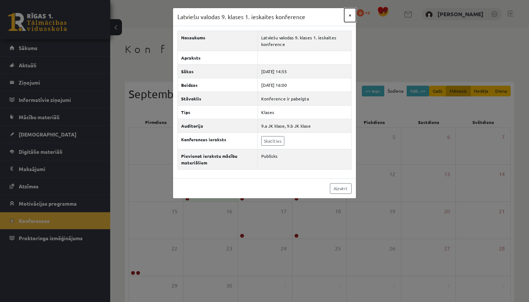
click at [350, 14] on button "×" at bounding box center [350, 15] width 12 height 14
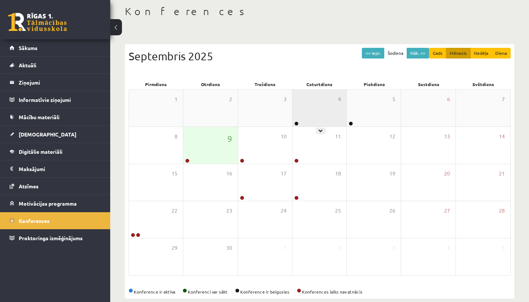
scroll to position [42, 0]
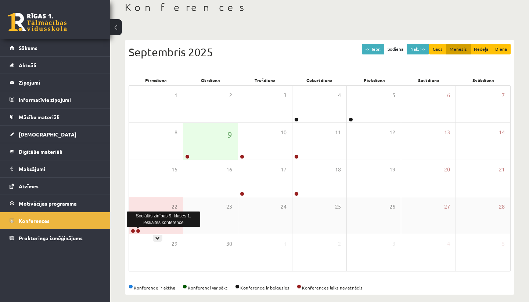
click at [138, 231] on link at bounding box center [138, 230] width 4 height 4
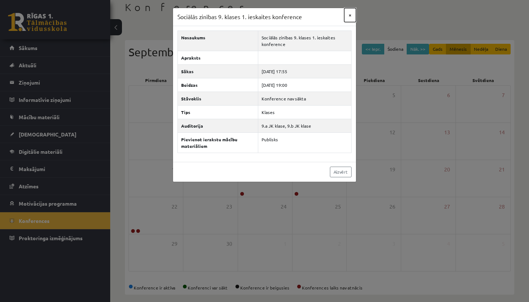
click at [350, 16] on button "×" at bounding box center [350, 15] width 12 height 14
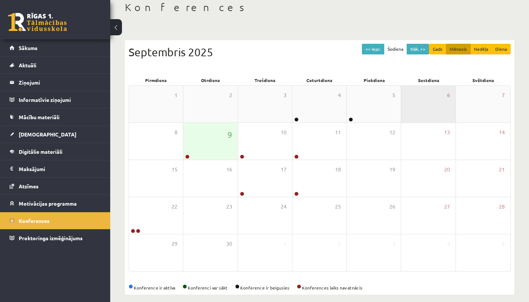
scroll to position [50, 0]
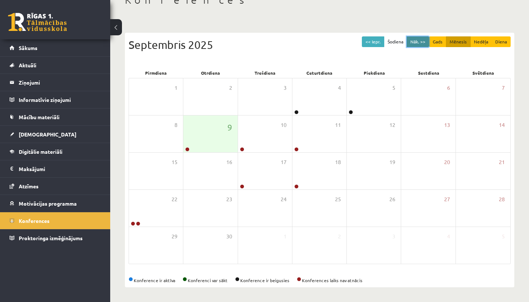
click at [422, 41] on button "Nāk. >>" at bounding box center [418, 41] width 22 height 11
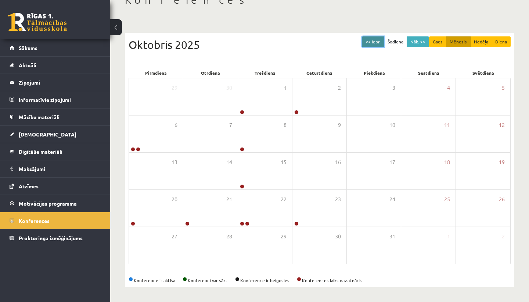
click at [376, 42] on button "<< Iepr." at bounding box center [373, 41] width 22 height 11
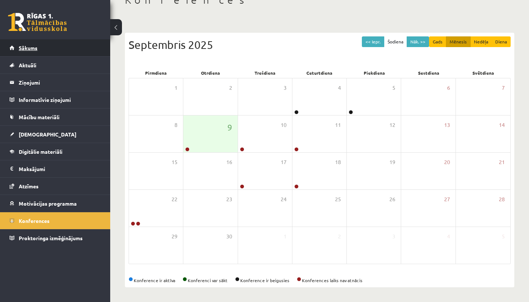
click at [78, 47] on link "Sākums" at bounding box center [55, 47] width 91 height 17
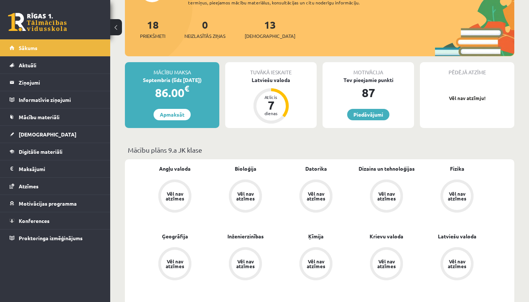
scroll to position [77, 0]
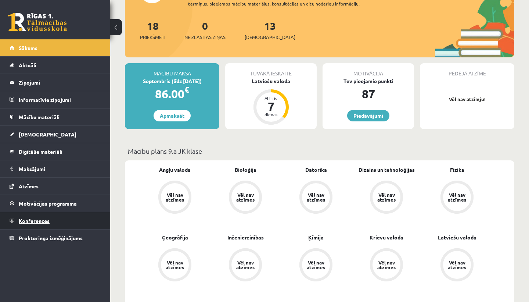
click at [49, 220] on link "Konferences" at bounding box center [55, 220] width 91 height 17
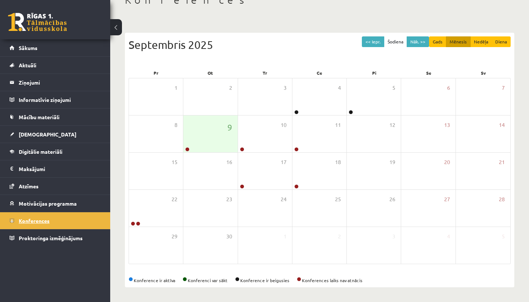
scroll to position [50, 0]
click at [187, 149] on link at bounding box center [187, 149] width 4 height 4
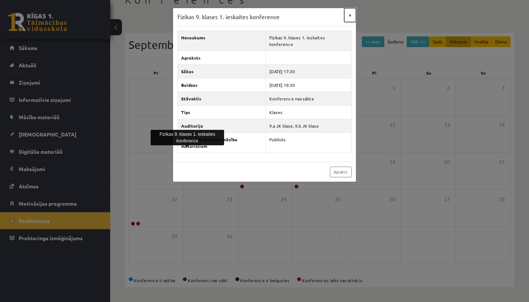
click at [349, 14] on button "×" at bounding box center [350, 15] width 12 height 14
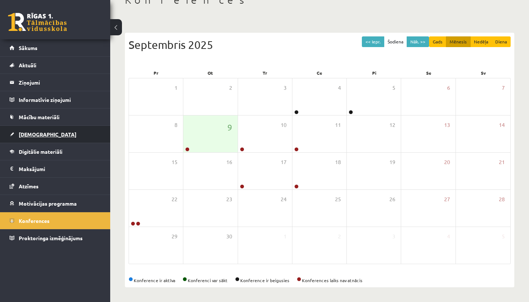
click at [72, 132] on link "[DEMOGRAPHIC_DATA]" at bounding box center [55, 134] width 91 height 17
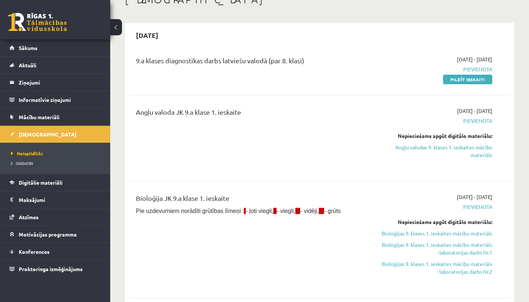
click at [198, 75] on div "9.a klases diagnostikas darbs latviešu valodā (par 8. klasi)" at bounding box center [252, 69] width 245 height 28
click at [486, 148] on link "Angļu valodas 9. klases 1. ieskaites mācību materiāls" at bounding box center [436, 150] width 111 height 15
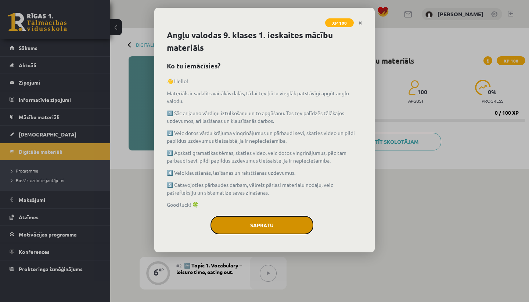
click at [279, 224] on button "Sapratu" at bounding box center [261, 225] width 103 height 18
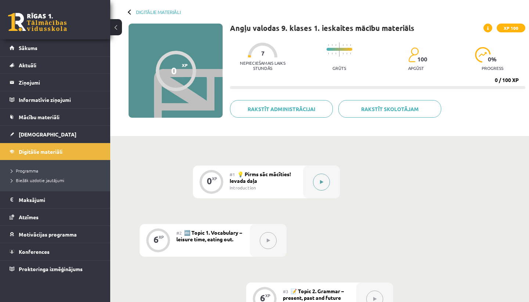
scroll to position [33, 0]
click at [318, 180] on button at bounding box center [321, 181] width 17 height 17
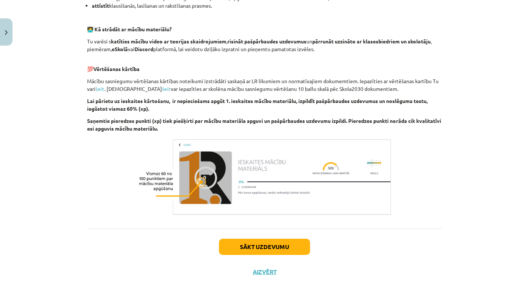
scroll to position [477, 0]
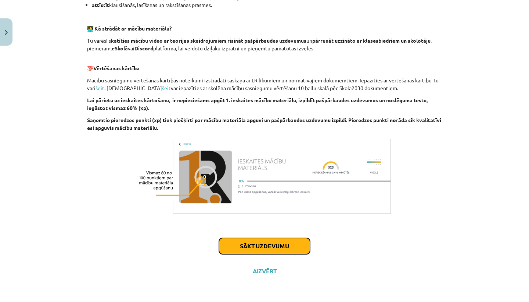
click at [275, 248] on button "Sākt uzdevumu" at bounding box center [264, 246] width 91 height 16
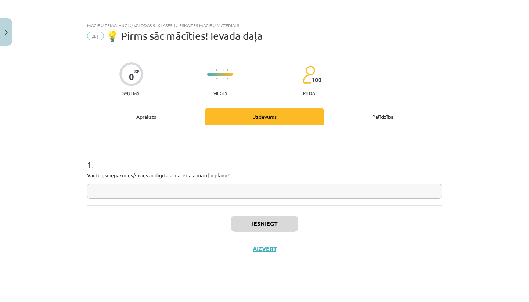
scroll to position [0, 0]
click at [243, 195] on input "text" at bounding box center [264, 190] width 355 height 15
type input "**"
click at [261, 221] on button "Iesniegt" at bounding box center [264, 223] width 67 height 16
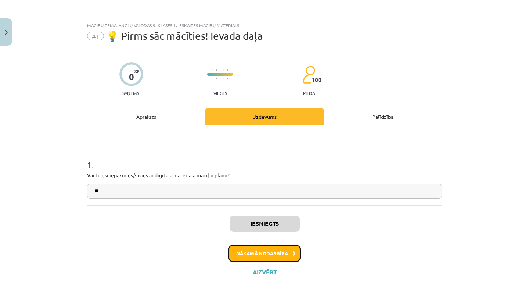
click at [289, 255] on button "Nākamā nodarbība" at bounding box center [264, 253] width 72 height 17
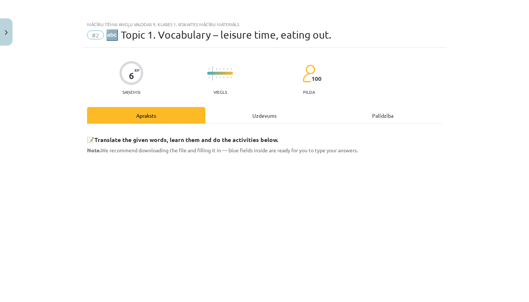
click at [261, 113] on div "Uzdevums" at bounding box center [264, 115] width 118 height 17
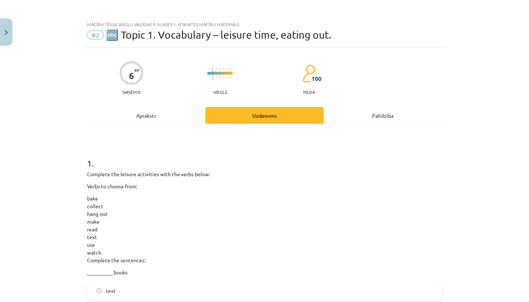
scroll to position [18, 0]
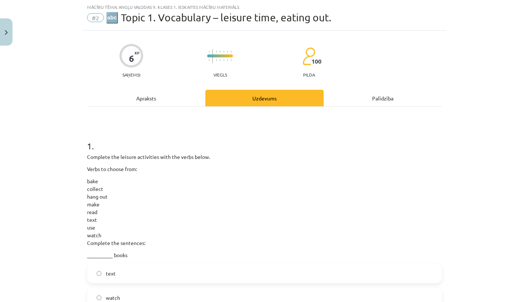
click at [175, 105] on div "Apraksts" at bounding box center [146, 98] width 118 height 17
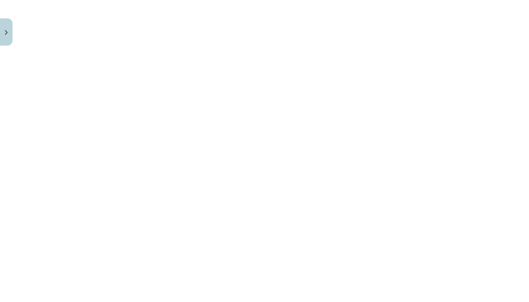
scroll to position [524, 0]
click at [492, 119] on div "Mācību tēma: Angļu valodas 9. klases 1. ieskaites mācību materiāls #2 🔤 Topic 1…" at bounding box center [264, 151] width 529 height 302
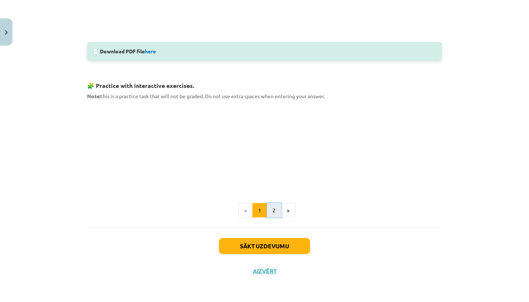
click at [277, 210] on button "2" at bounding box center [274, 210] width 15 height 15
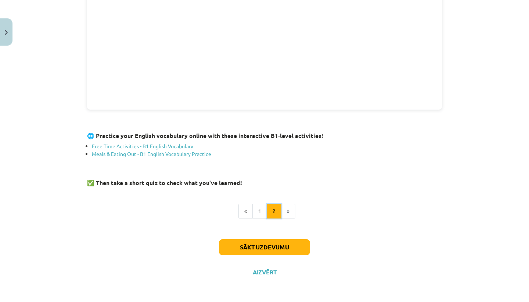
scroll to position [243, 0]
click at [285, 245] on button "Sākt uzdevumu" at bounding box center [264, 247] width 91 height 16
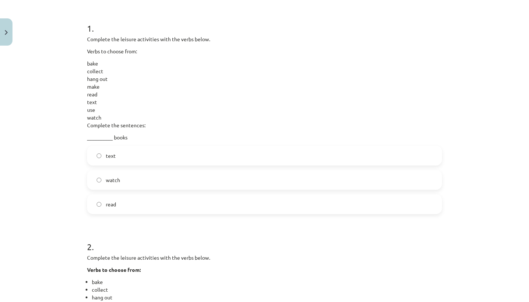
scroll to position [18, 0]
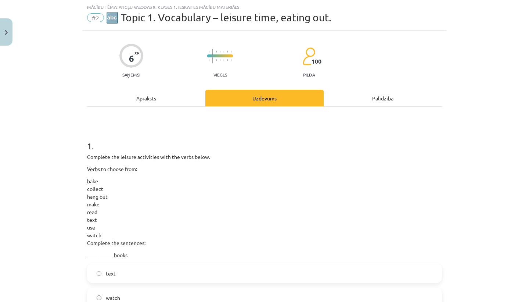
click at [96, 252] on p "__________ books" at bounding box center [264, 255] width 355 height 8
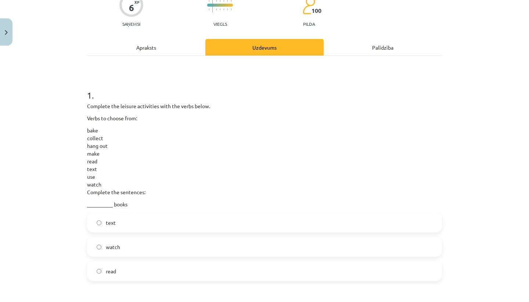
scroll to position [75, 0]
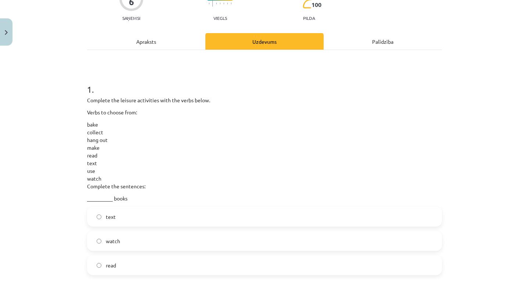
click at [106, 262] on span "read" at bounding box center [111, 265] width 10 height 8
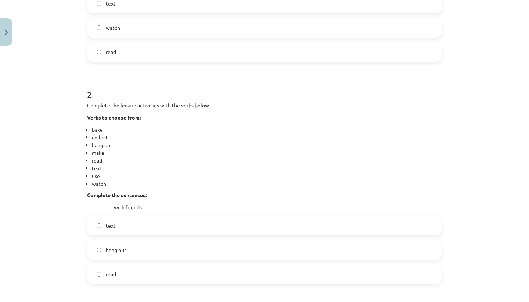
scroll to position [290, 0]
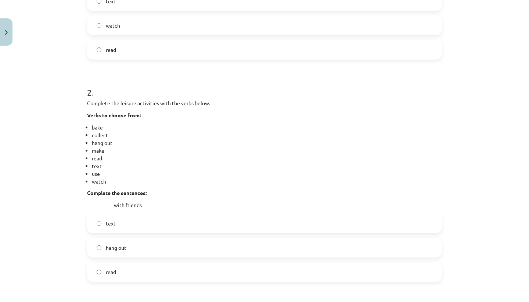
click at [120, 255] on label "hang out" at bounding box center [264, 247] width 353 height 18
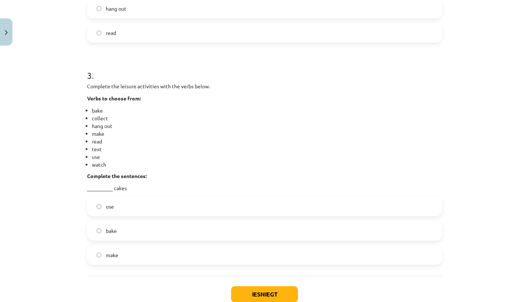
scroll to position [528, 0]
click at [127, 230] on label "bake" at bounding box center [264, 230] width 353 height 18
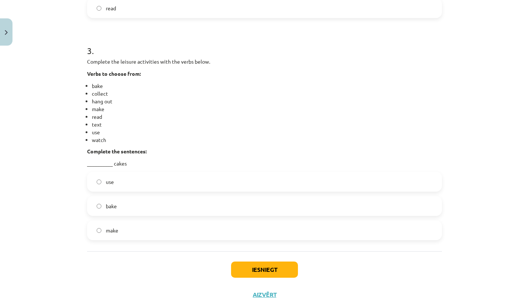
scroll to position [577, 0]
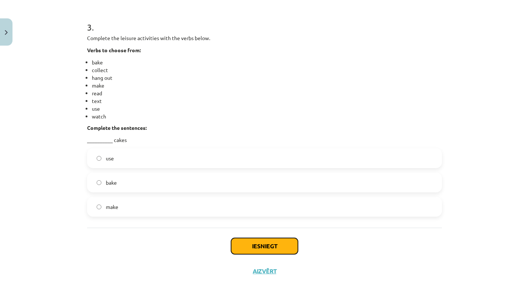
click at [242, 248] on button "Iesniegt" at bounding box center [264, 246] width 67 height 16
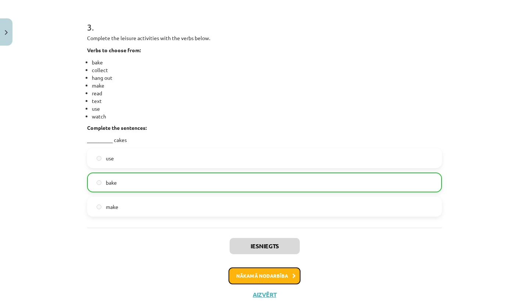
click at [282, 278] on button "Nākamā nodarbība" at bounding box center [264, 275] width 72 height 17
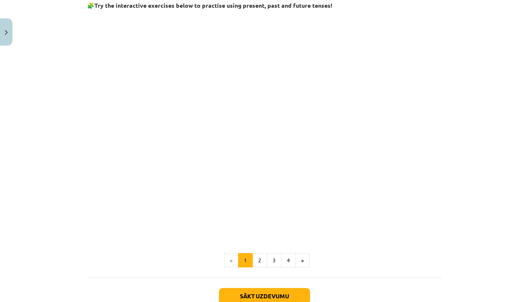
scroll to position [691, 0]
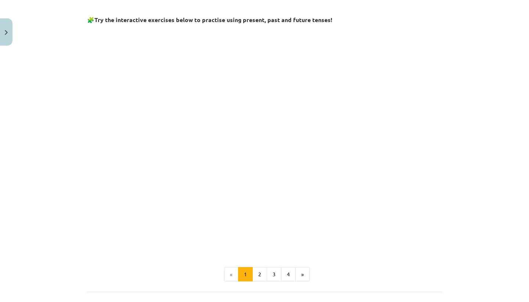
click at [166, 15] on h3 "🧩 Try the interactive exercises below to practise using present, past and futur…" at bounding box center [264, 18] width 355 height 14
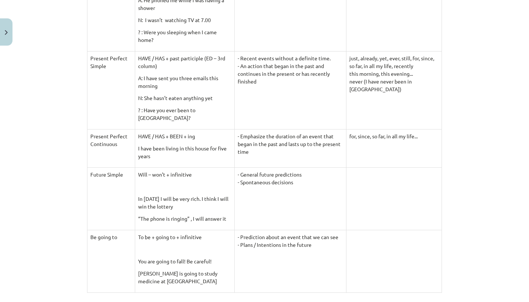
scroll to position [0, 0]
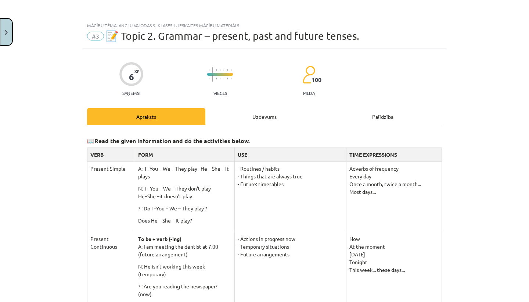
click at [7, 33] on img "Close" at bounding box center [6, 32] width 3 height 5
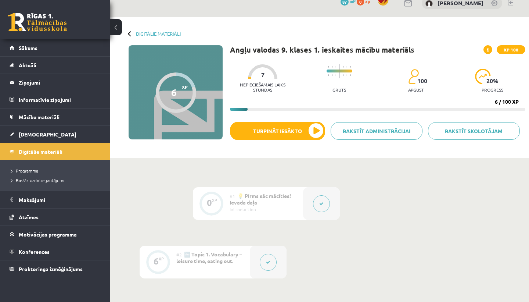
scroll to position [15, 0]
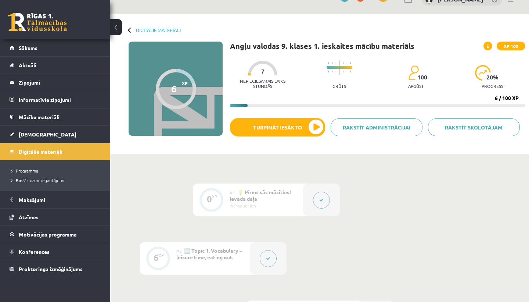
click at [412, 80] on div "100 apgūst" at bounding box center [416, 79] width 16 height 28
click at [46, 63] on link "Aktuāli" at bounding box center [55, 65] width 91 height 17
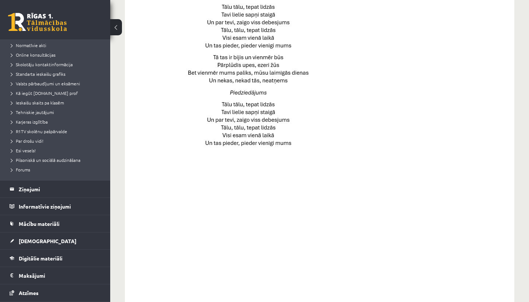
scroll to position [58, 0]
click at [64, 236] on link "[DEMOGRAPHIC_DATA]" at bounding box center [55, 240] width 91 height 17
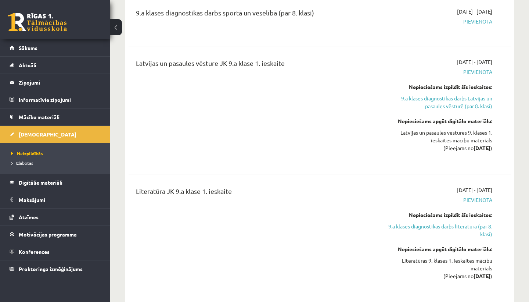
scroll to position [769, 0]
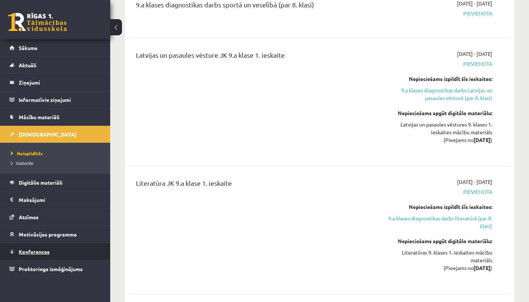
click at [46, 253] on span "Konferences" at bounding box center [34, 251] width 31 height 7
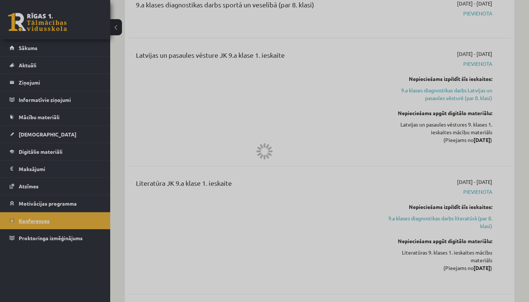
scroll to position [50, 0]
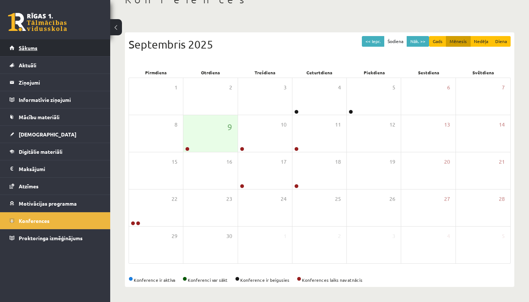
click at [76, 49] on link "Sākums" at bounding box center [55, 47] width 91 height 17
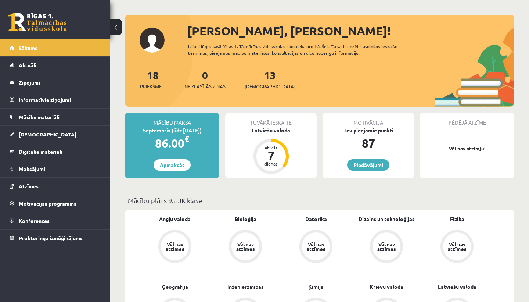
scroll to position [30, 0]
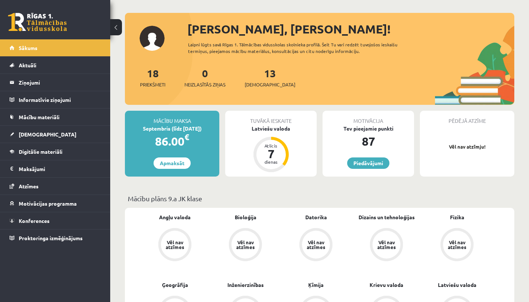
click at [178, 234] on div "Vēl nav atzīmes" at bounding box center [175, 244] width 28 height 28
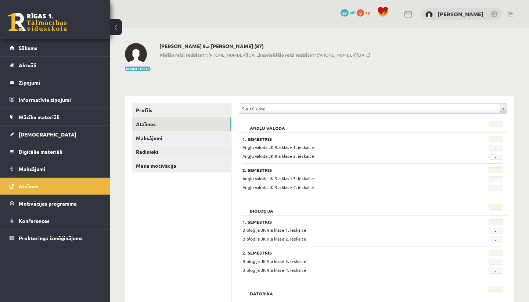
click at [495, 148] on span "-" at bounding box center [495, 148] width 15 height 6
click at [208, 140] on link "Maksājumi" at bounding box center [181, 138] width 99 height 14
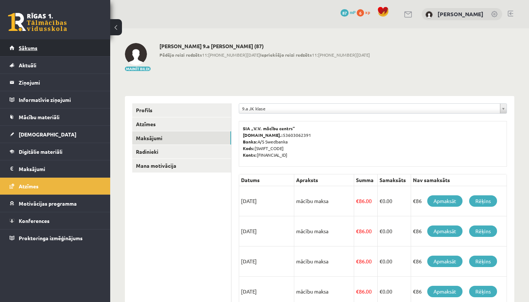
click at [31, 45] on span "Sākums" at bounding box center [28, 47] width 19 height 7
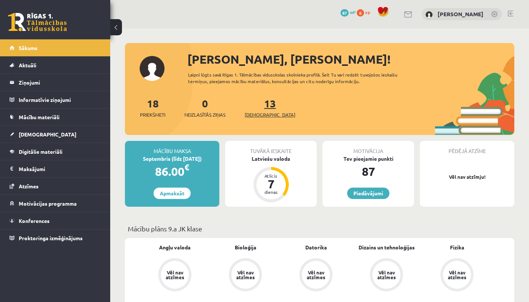
click at [257, 108] on link "13 [DEMOGRAPHIC_DATA]" at bounding box center [270, 108] width 51 height 22
